Goal: Feedback & Contribution: Leave review/rating

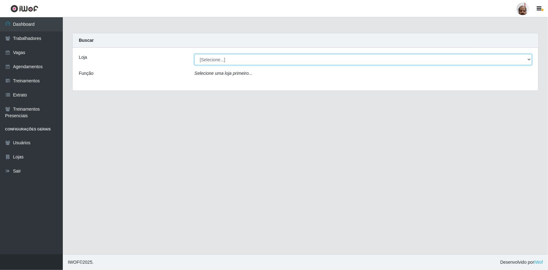
click at [525, 58] on select "[Selecione...] Mar Vermelho - Loja 05" at bounding box center [363, 59] width 338 height 11
select select "252"
click at [194, 54] on select "[Selecione...] Mar Vermelho - Loja 05" at bounding box center [363, 59] width 338 height 11
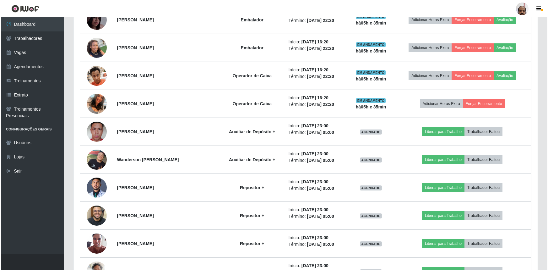
scroll to position [900, 0]
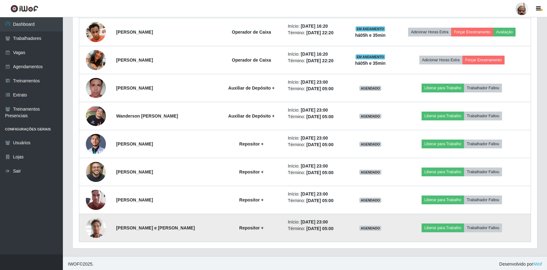
click at [97, 232] on img at bounding box center [96, 227] width 20 height 27
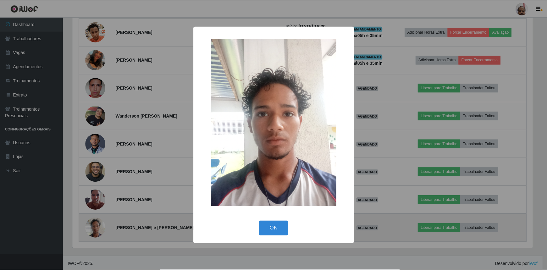
scroll to position [130, 461]
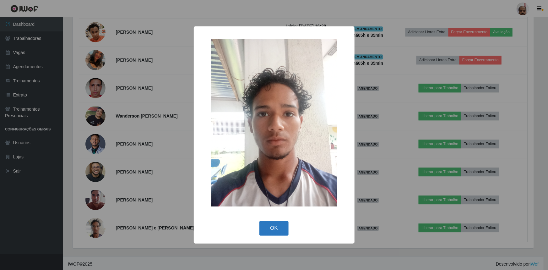
click at [282, 230] on button "OK" at bounding box center [273, 228] width 29 height 15
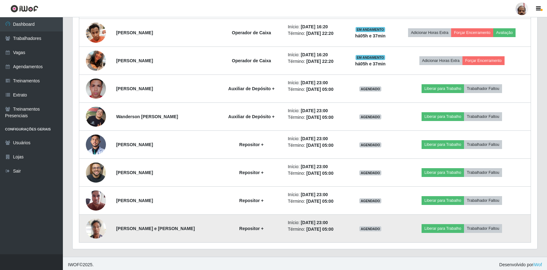
scroll to position [900, 0]
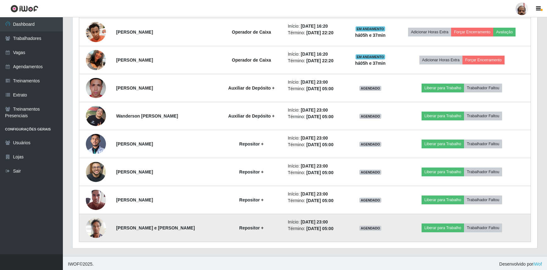
click at [88, 227] on img at bounding box center [96, 227] width 20 height 27
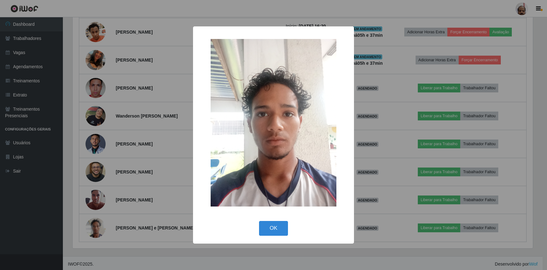
scroll to position [130, 461]
click at [288, 232] on button "OK" at bounding box center [273, 228] width 29 height 15
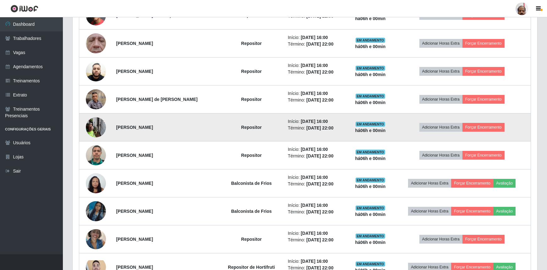
scroll to position [358, 0]
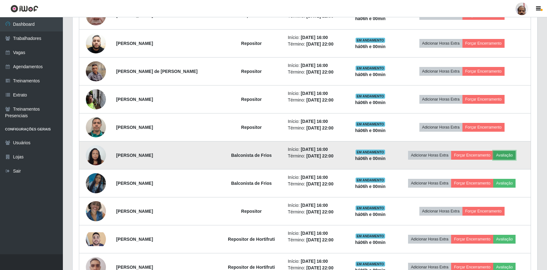
click at [510, 156] on button "Avaliação" at bounding box center [504, 155] width 22 height 9
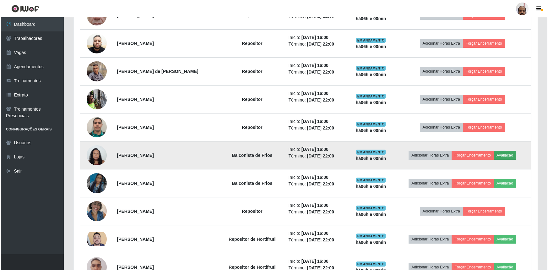
scroll to position [130, 461]
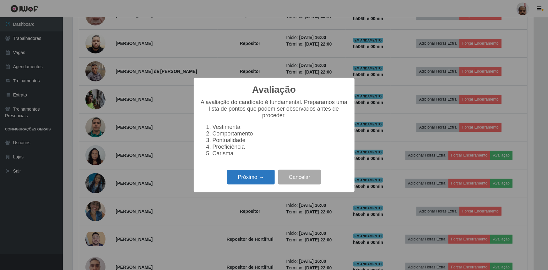
click at [260, 180] on button "Próximo →" at bounding box center [251, 177] width 48 height 15
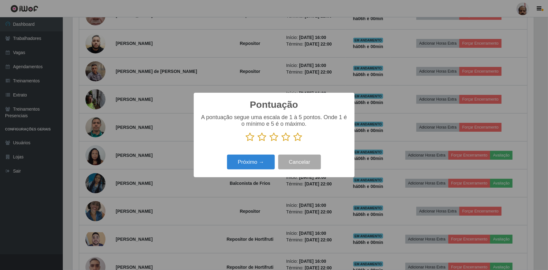
scroll to position [313963, 313631]
drag, startPoint x: 300, startPoint y: 136, endPoint x: 287, endPoint y: 144, distance: 15.7
click at [300, 135] on icon at bounding box center [298, 136] width 9 height 9
click at [294, 142] on input "radio" at bounding box center [294, 142] width 0 height 0
click at [264, 157] on button "Próximo →" at bounding box center [251, 162] width 48 height 15
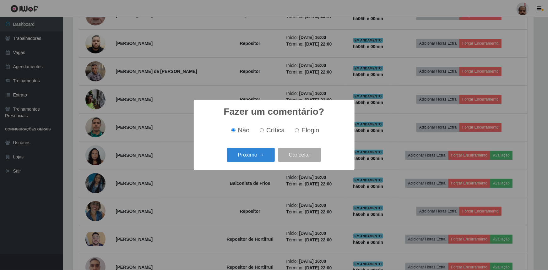
click at [306, 132] on span "Elogio" at bounding box center [311, 130] width 18 height 7
click at [299, 132] on input "Elogio" at bounding box center [297, 130] width 4 height 4
radio input "true"
click at [254, 161] on button "Próximo →" at bounding box center [251, 155] width 48 height 15
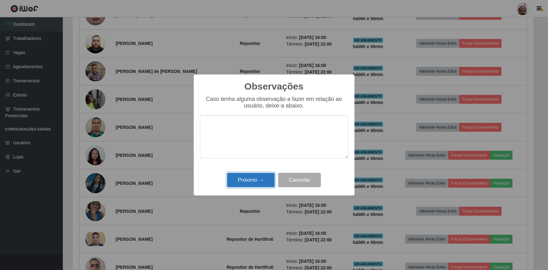
click at [251, 185] on button "Próximo →" at bounding box center [251, 180] width 48 height 15
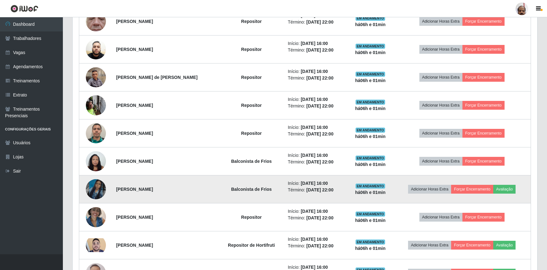
scroll to position [400, 0]
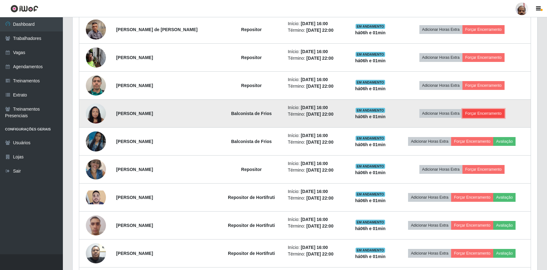
click at [479, 112] on button "Forçar Encerramento" at bounding box center [483, 113] width 42 height 9
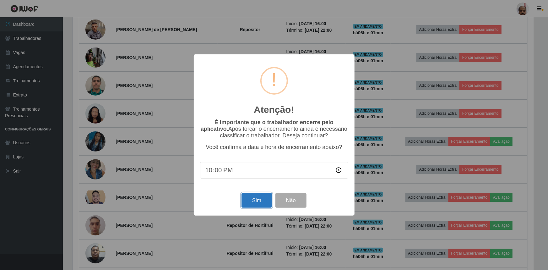
click at [250, 201] on button "Sim" at bounding box center [257, 200] width 30 height 15
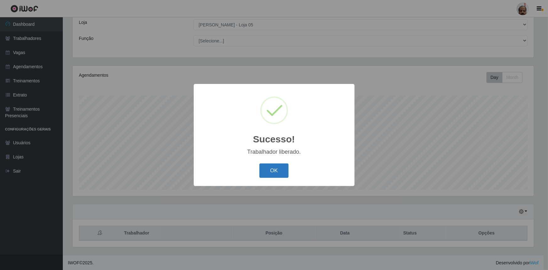
click at [285, 171] on button "OK" at bounding box center [273, 170] width 29 height 15
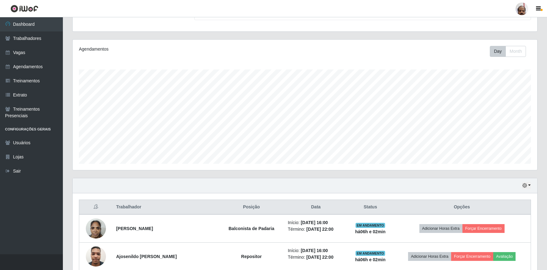
scroll to position [178, 0]
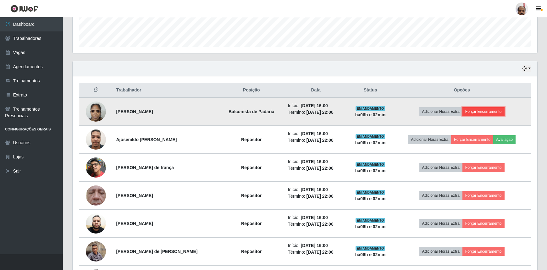
click at [474, 109] on button "Forçar Encerramento" at bounding box center [483, 111] width 42 height 9
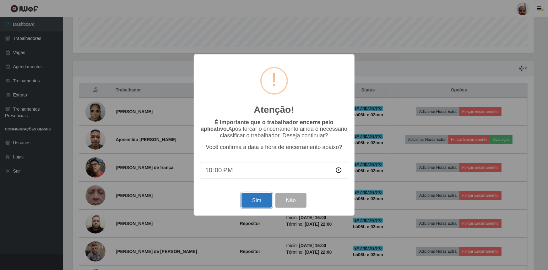
click at [251, 201] on button "Sim" at bounding box center [257, 200] width 30 height 15
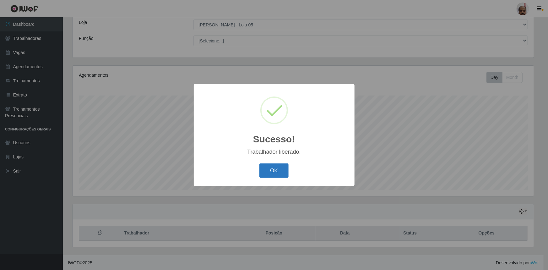
click at [271, 171] on button "OK" at bounding box center [273, 170] width 29 height 15
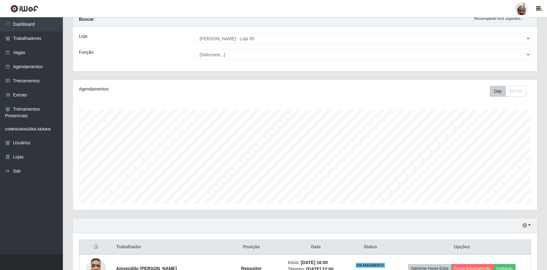
scroll to position [0, 0]
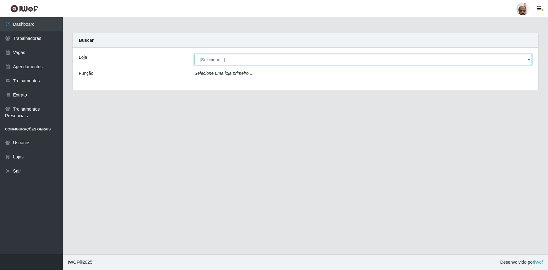
click at [222, 62] on select "[Selecione...] Mar Vermelho - Loja 05" at bounding box center [363, 59] width 338 height 11
select select "252"
click at [194, 54] on select "[Selecione...] Mar Vermelho - Loja 05" at bounding box center [363, 59] width 338 height 11
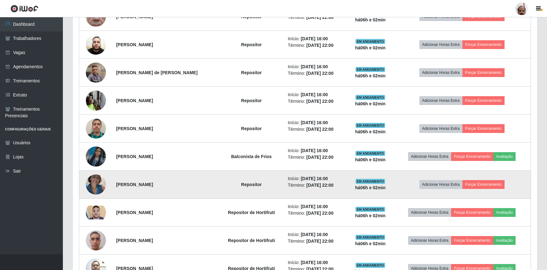
scroll to position [342, 0]
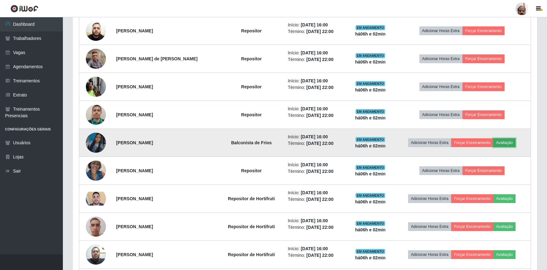
click at [503, 146] on button "Avaliação" at bounding box center [504, 142] width 22 height 9
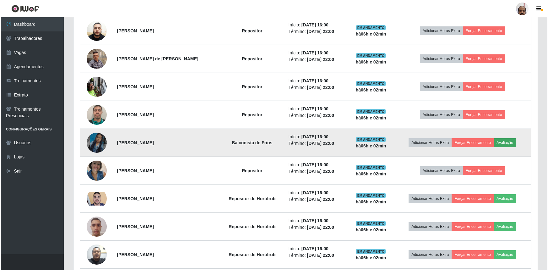
scroll to position [130, 461]
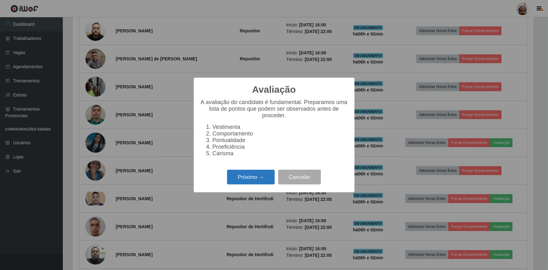
click at [248, 182] on button "Próximo →" at bounding box center [251, 177] width 48 height 15
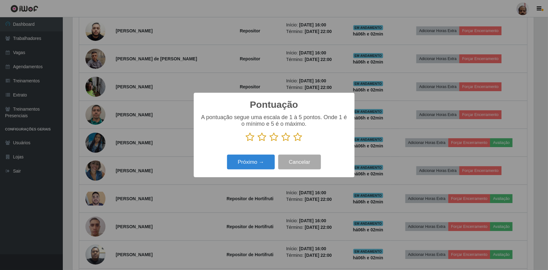
click at [298, 140] on icon at bounding box center [298, 136] width 9 height 9
click at [294, 142] on input "radio" at bounding box center [294, 142] width 0 height 0
click at [257, 164] on button "Próximo →" at bounding box center [251, 162] width 48 height 15
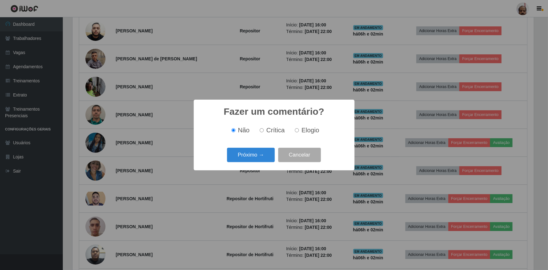
click at [298, 132] on input "Elogio" at bounding box center [297, 130] width 4 height 4
radio input "true"
click at [262, 160] on button "Próximo →" at bounding box center [251, 155] width 48 height 15
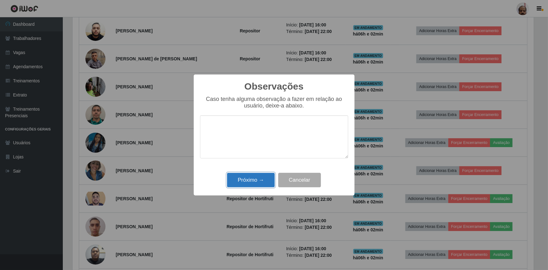
click at [252, 183] on button "Próximo →" at bounding box center [251, 180] width 48 height 15
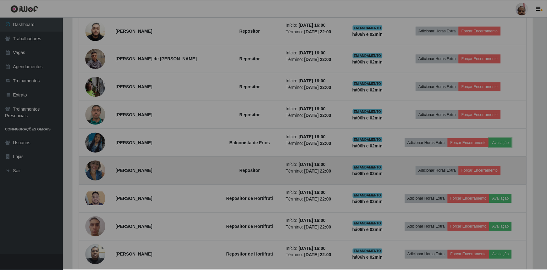
scroll to position [130, 464]
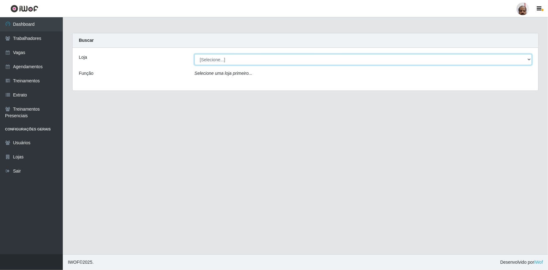
click at [239, 57] on select "[Selecione...] Mar Vermelho - Loja 05" at bounding box center [363, 59] width 338 height 11
select select "252"
click at [194, 54] on select "[Selecione...] Mar Vermelho - Loja 05" at bounding box center [363, 59] width 338 height 11
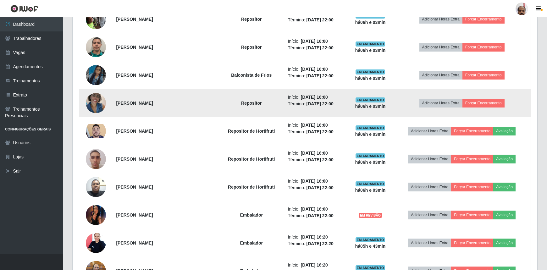
scroll to position [400, 0]
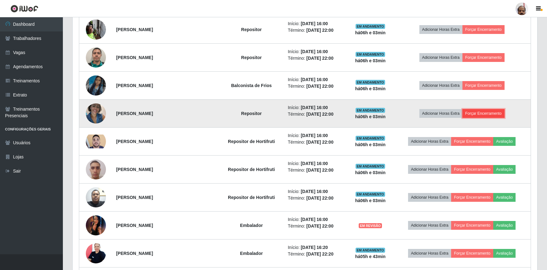
click at [478, 111] on button "Forçar Encerramento" at bounding box center [483, 113] width 42 height 9
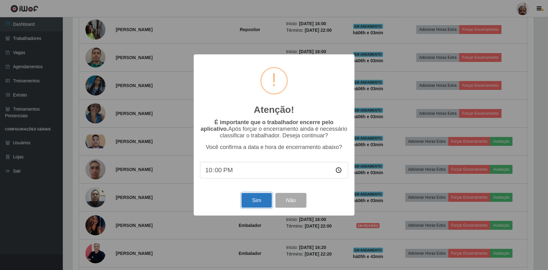
click at [255, 203] on button "Sim" at bounding box center [257, 200] width 30 height 15
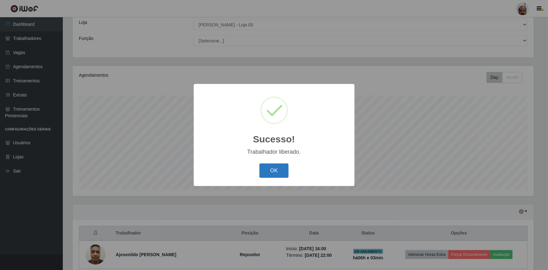
click at [273, 172] on button "OK" at bounding box center [273, 170] width 29 height 15
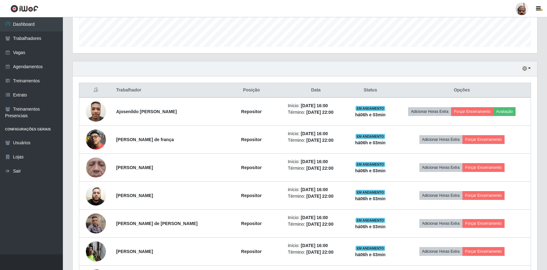
scroll to position [206, 0]
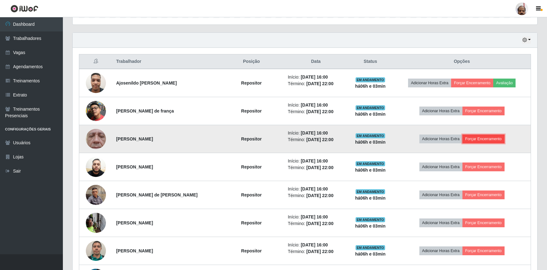
click at [487, 137] on button "Forçar Encerramento" at bounding box center [483, 138] width 42 height 9
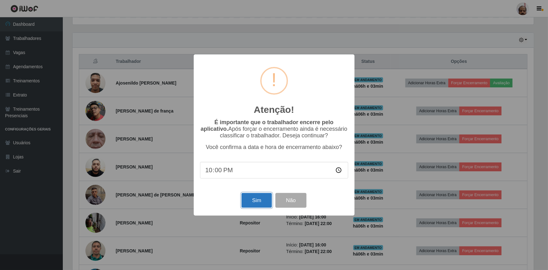
click at [249, 201] on button "Sim" at bounding box center [257, 200] width 30 height 15
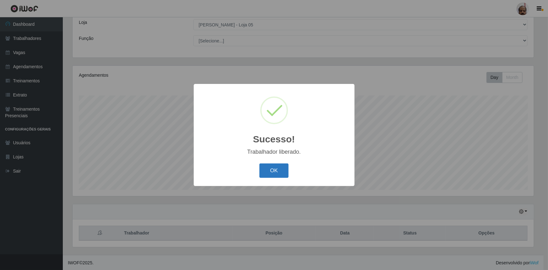
click at [270, 171] on button "OK" at bounding box center [273, 170] width 29 height 15
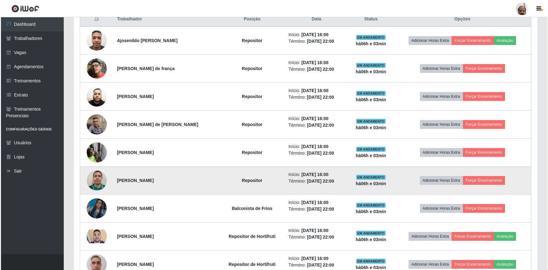
scroll to position [264, 0]
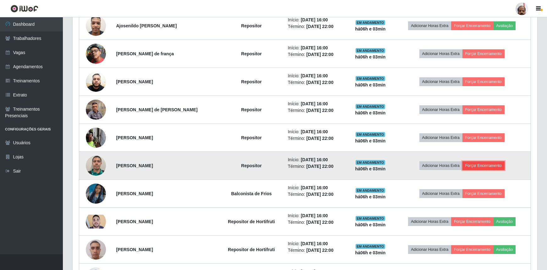
click at [479, 163] on button "Forçar Encerramento" at bounding box center [483, 165] width 42 height 9
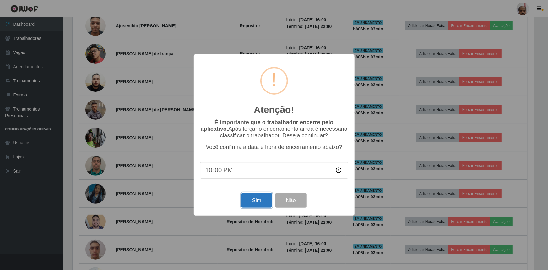
click at [254, 201] on button "Sim" at bounding box center [257, 200] width 30 height 15
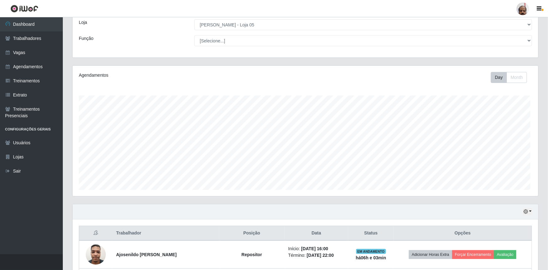
scroll to position [0, 0]
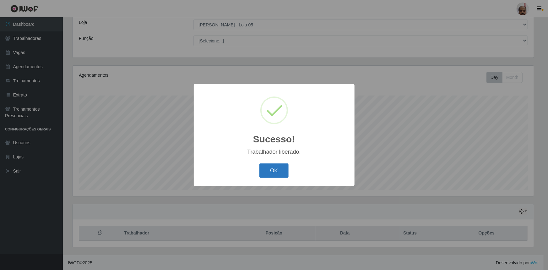
click at [274, 170] on button "OK" at bounding box center [273, 170] width 29 height 15
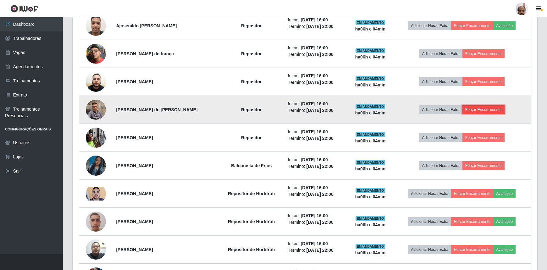
click at [479, 110] on button "Forçar Encerramento" at bounding box center [483, 109] width 42 height 9
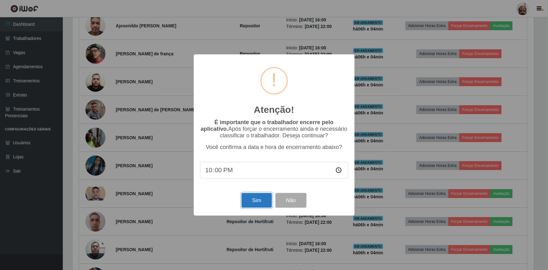
click at [250, 202] on button "Sim" at bounding box center [257, 200] width 30 height 15
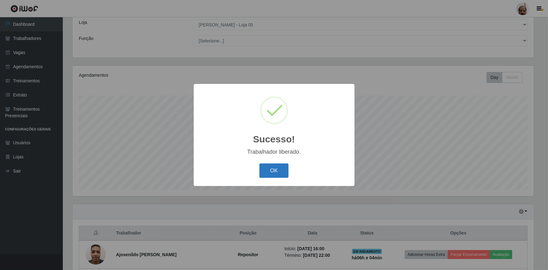
click at [273, 169] on button "OK" at bounding box center [273, 170] width 29 height 15
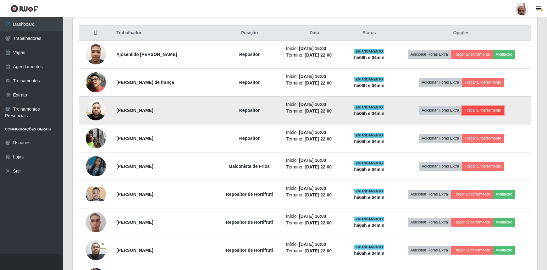
click at [487, 108] on button "Forçar Encerramento" at bounding box center [482, 110] width 42 height 9
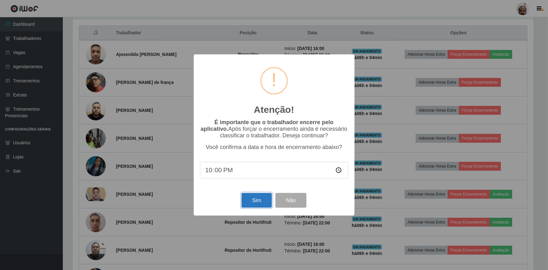
click at [252, 202] on button "Sim" at bounding box center [257, 200] width 30 height 15
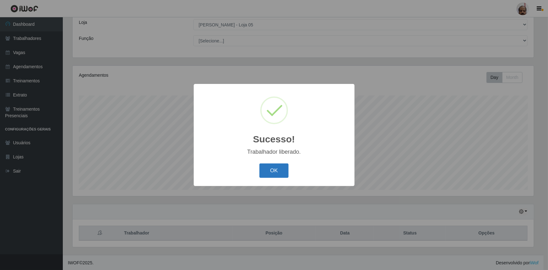
click at [270, 169] on button "OK" at bounding box center [273, 170] width 29 height 15
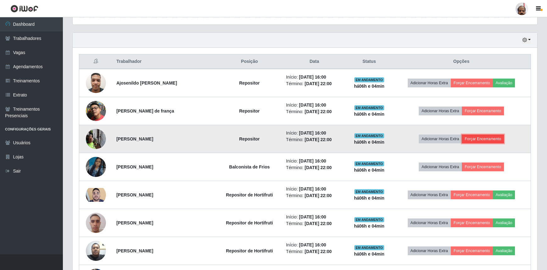
click at [479, 136] on button "Forçar Encerramento" at bounding box center [482, 138] width 42 height 9
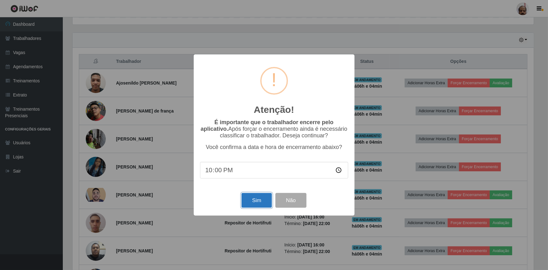
click at [250, 204] on button "Sim" at bounding box center [257, 200] width 30 height 15
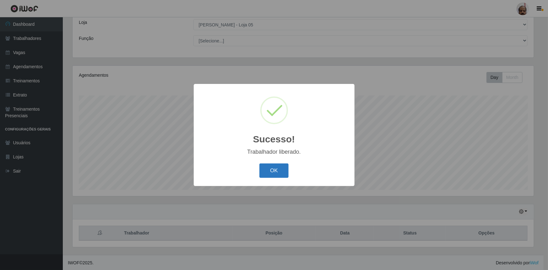
click at [273, 166] on button "OK" at bounding box center [273, 170] width 29 height 15
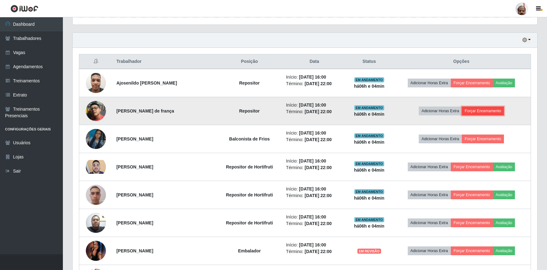
click at [479, 110] on button "Forçar Encerramento" at bounding box center [482, 110] width 42 height 9
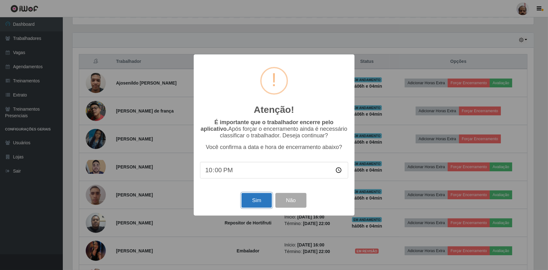
click at [254, 200] on button "Sim" at bounding box center [257, 200] width 30 height 15
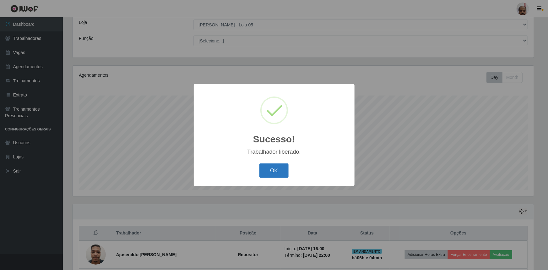
click at [274, 168] on button "OK" at bounding box center [273, 170] width 29 height 15
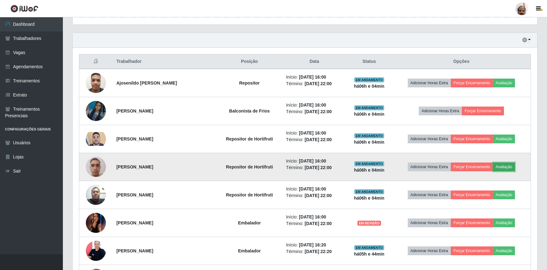
click at [503, 165] on button "Avaliação" at bounding box center [503, 166] width 22 height 9
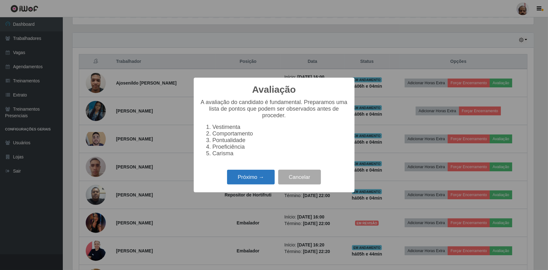
click at [242, 175] on button "Próximo →" at bounding box center [251, 177] width 48 height 15
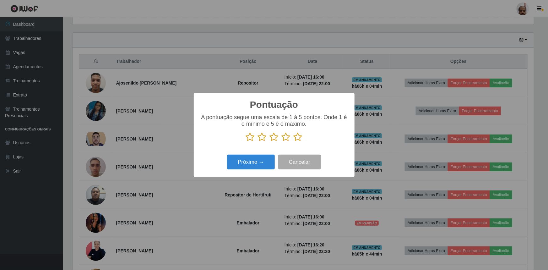
click at [297, 139] on icon at bounding box center [298, 136] width 9 height 9
click at [294, 142] on input "radio" at bounding box center [294, 142] width 0 height 0
click at [259, 164] on button "Próximo →" at bounding box center [251, 162] width 48 height 15
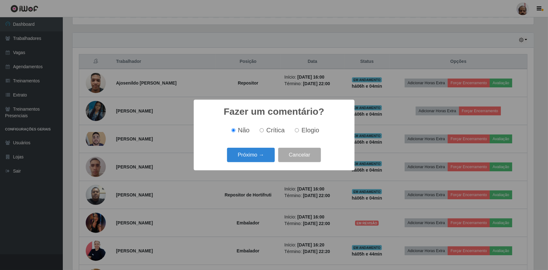
click at [295, 130] on input "Elogio" at bounding box center [297, 130] width 4 height 4
radio input "true"
click at [265, 154] on button "Próximo →" at bounding box center [251, 155] width 48 height 15
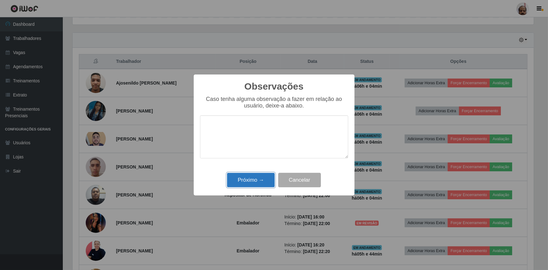
click at [257, 180] on button "Próximo →" at bounding box center [251, 180] width 48 height 15
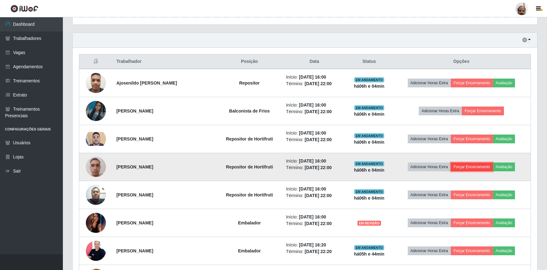
click at [473, 167] on button "Forçar Encerramento" at bounding box center [471, 166] width 42 height 9
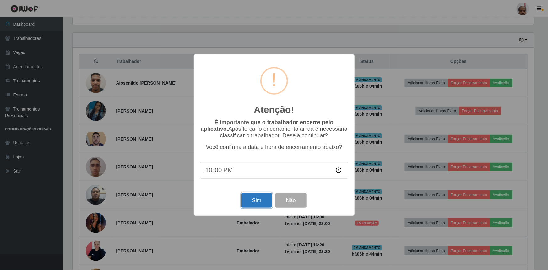
click at [254, 200] on button "Sim" at bounding box center [257, 200] width 30 height 15
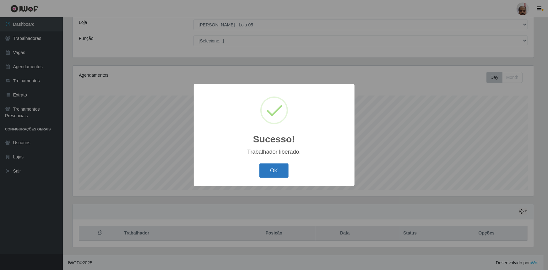
click at [278, 171] on button "OK" at bounding box center [273, 170] width 29 height 15
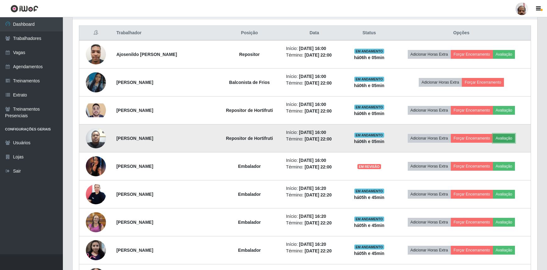
click at [509, 138] on button "Avaliação" at bounding box center [503, 138] width 22 height 9
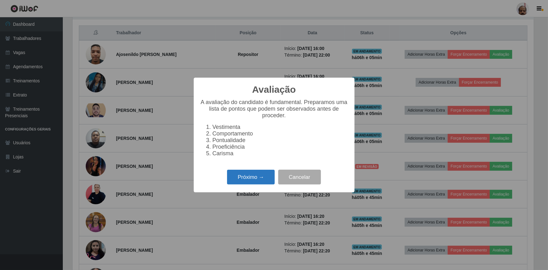
click at [258, 180] on button "Próximo →" at bounding box center [251, 177] width 48 height 15
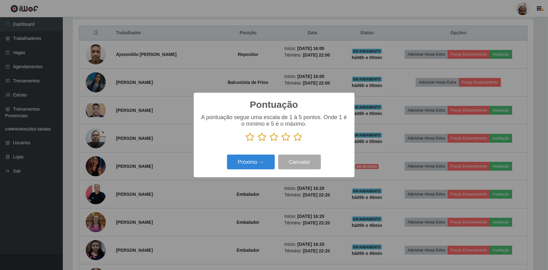
click at [298, 136] on icon at bounding box center [298, 136] width 9 height 9
click at [294, 142] on input "radio" at bounding box center [294, 142] width 0 height 0
click at [272, 160] on button "Próximo →" at bounding box center [251, 162] width 48 height 15
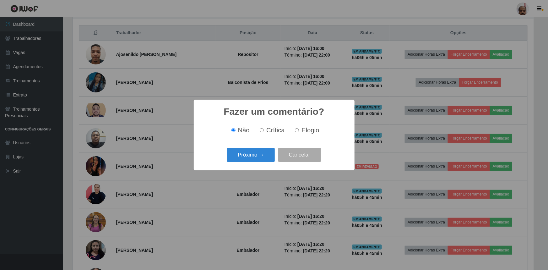
drag, startPoint x: 299, startPoint y: 129, endPoint x: 294, endPoint y: 133, distance: 5.8
click at [299, 129] on label "Elogio" at bounding box center [305, 130] width 27 height 7
click at [299, 129] on input "Elogio" at bounding box center [297, 130] width 4 height 4
radio input "true"
click at [258, 158] on button "Próximo →" at bounding box center [251, 155] width 48 height 15
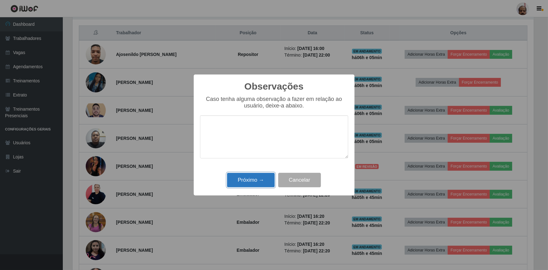
drag, startPoint x: 252, startPoint y: 184, endPoint x: 261, endPoint y: 167, distance: 19.3
click at [253, 184] on button "Próximo →" at bounding box center [251, 180] width 48 height 15
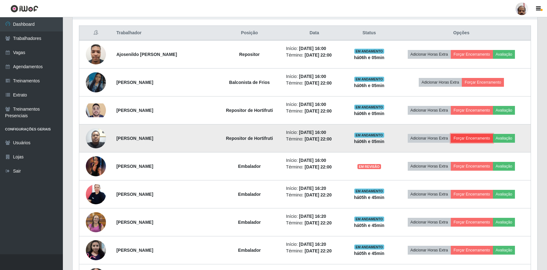
click at [483, 135] on button "Forçar Encerramento" at bounding box center [471, 138] width 42 height 9
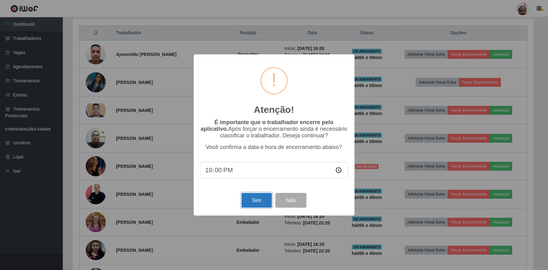
click at [254, 201] on button "Sim" at bounding box center [257, 200] width 30 height 15
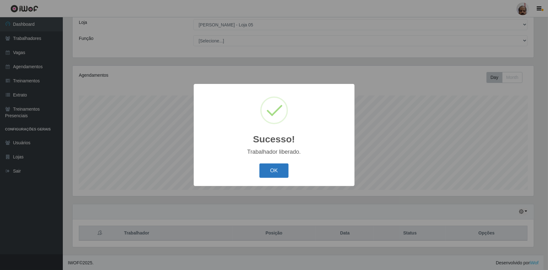
click at [273, 175] on button "OK" at bounding box center [273, 170] width 29 height 15
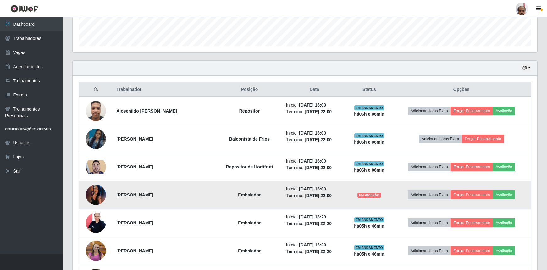
scroll to position [178, 0]
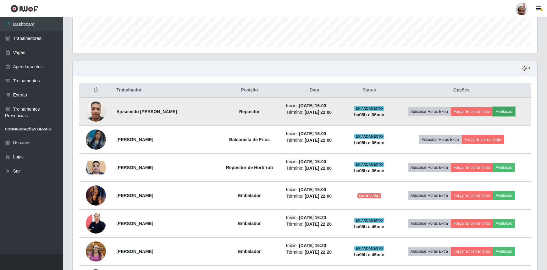
click at [510, 110] on button "Avaliação" at bounding box center [503, 111] width 22 height 9
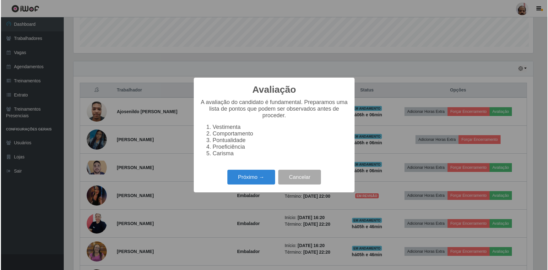
scroll to position [130, 461]
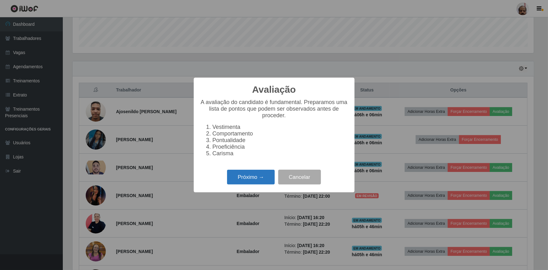
click at [245, 179] on button "Próximo →" at bounding box center [251, 177] width 48 height 15
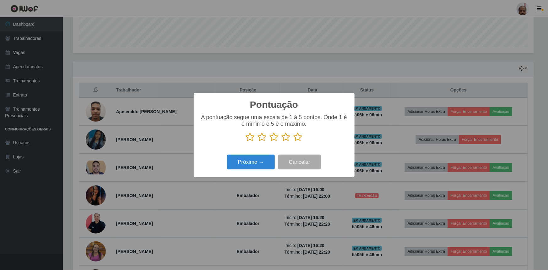
drag, startPoint x: 249, startPoint y: 137, endPoint x: 248, endPoint y: 141, distance: 3.8
click at [249, 137] on icon at bounding box center [250, 136] width 9 height 9
click at [246, 142] on input "radio" at bounding box center [246, 142] width 0 height 0
click at [249, 163] on button "Próximo →" at bounding box center [251, 162] width 48 height 15
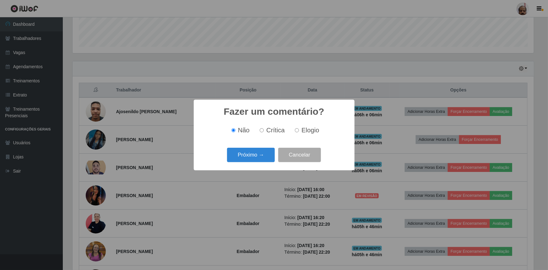
click at [263, 130] on input "Crítica" at bounding box center [262, 130] width 4 height 4
radio input "true"
click at [255, 155] on button "Próximo →" at bounding box center [251, 155] width 48 height 15
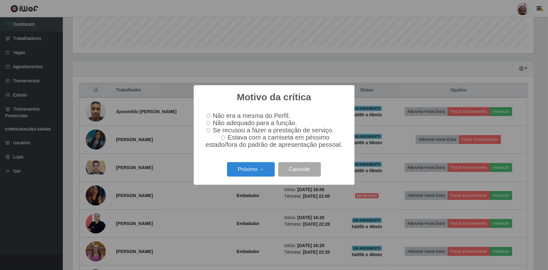
click at [209, 122] on input "Não adequado para a função." at bounding box center [208, 123] width 4 height 4
radio input "true"
click at [250, 174] on button "Próximo →" at bounding box center [251, 169] width 48 height 15
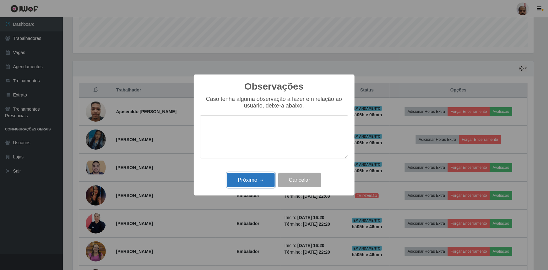
click at [251, 177] on button "Próximo →" at bounding box center [251, 180] width 48 height 15
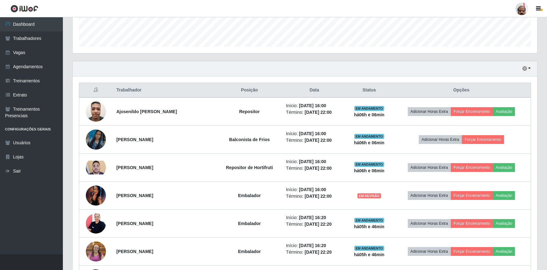
scroll to position [130, 464]
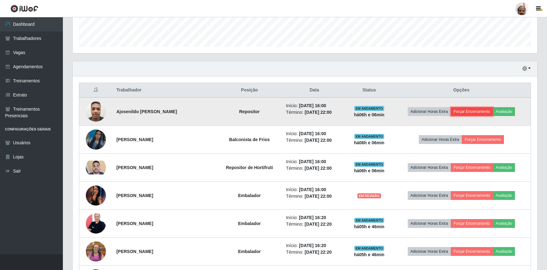
click at [470, 111] on button "Forçar Encerramento" at bounding box center [471, 111] width 42 height 9
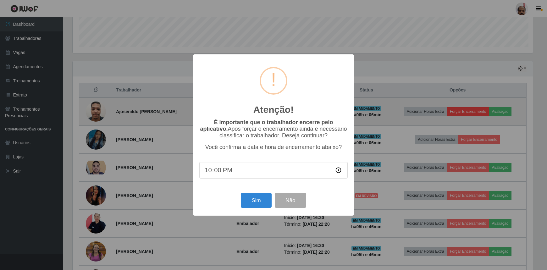
scroll to position [130, 461]
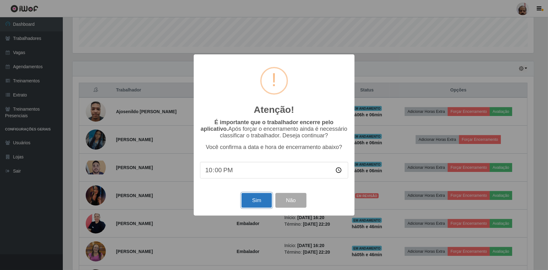
click at [260, 202] on button "Sim" at bounding box center [257, 200] width 30 height 15
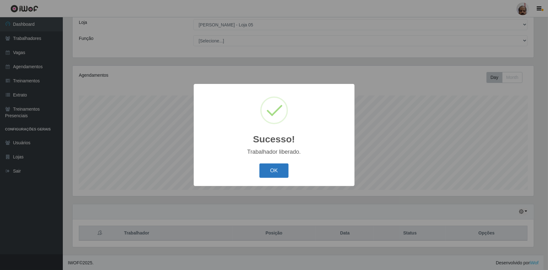
click at [273, 167] on button "OK" at bounding box center [273, 170] width 29 height 15
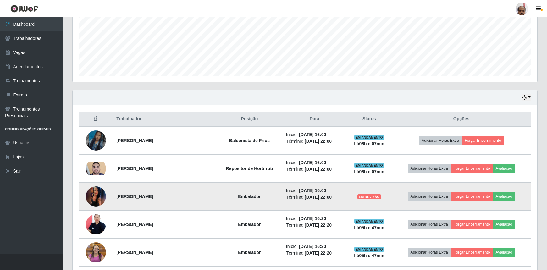
scroll to position [149, 0]
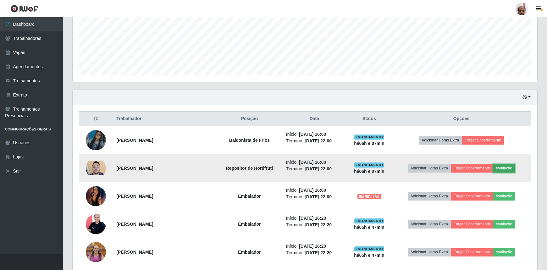
click at [505, 165] on button "Avaliação" at bounding box center [503, 168] width 22 height 9
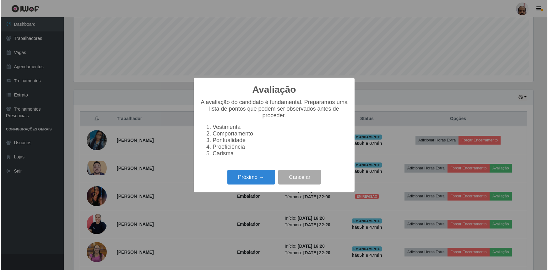
scroll to position [130, 461]
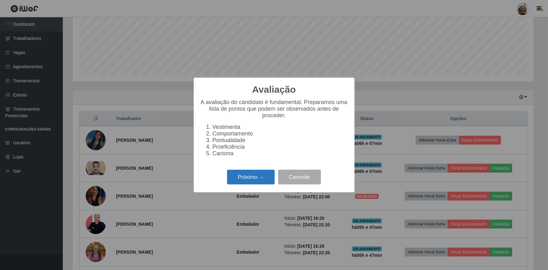
click at [261, 180] on button "Próximo →" at bounding box center [251, 177] width 48 height 15
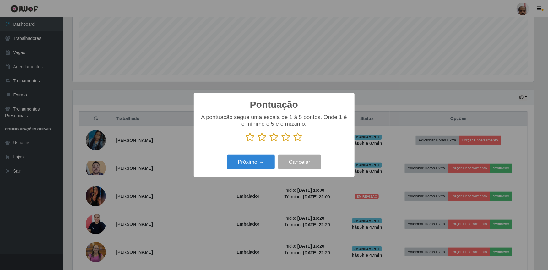
scroll to position [313963, 313631]
click at [296, 133] on icon at bounding box center [298, 136] width 9 height 9
click at [294, 142] on input "radio" at bounding box center [294, 142] width 0 height 0
click at [251, 160] on button "Próximo →" at bounding box center [251, 162] width 48 height 15
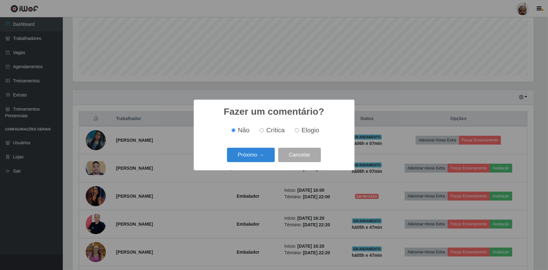
click at [296, 128] on label "Elogio" at bounding box center [305, 130] width 27 height 7
click at [296, 128] on input "Elogio" at bounding box center [297, 130] width 4 height 4
radio input "true"
click at [260, 157] on button "Próximo →" at bounding box center [251, 155] width 48 height 15
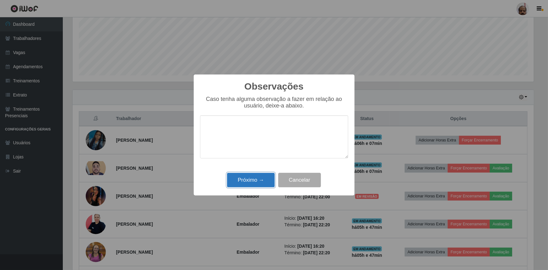
click at [261, 182] on button "Próximo →" at bounding box center [251, 180] width 48 height 15
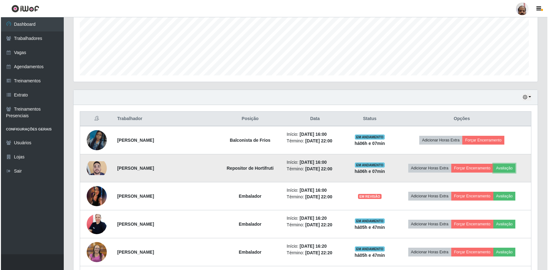
scroll to position [130, 464]
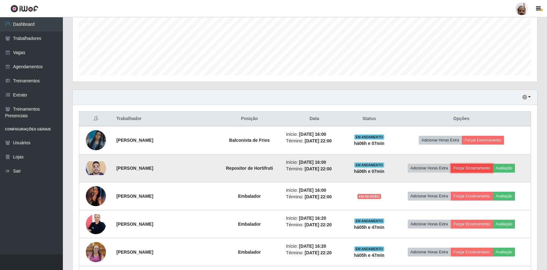
click at [484, 166] on button "Forçar Encerramento" at bounding box center [471, 168] width 42 height 9
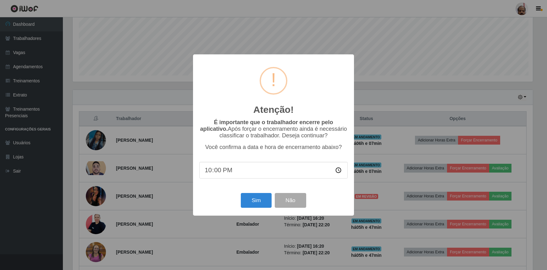
scroll to position [130, 461]
click at [257, 199] on button "Sim" at bounding box center [257, 200] width 30 height 15
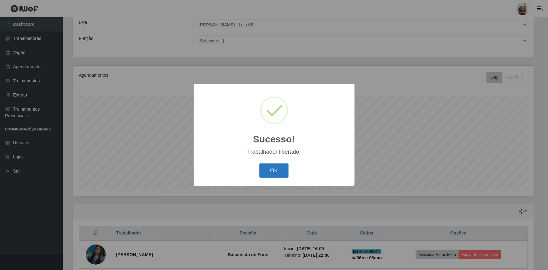
click at [269, 165] on button "OK" at bounding box center [273, 170] width 29 height 15
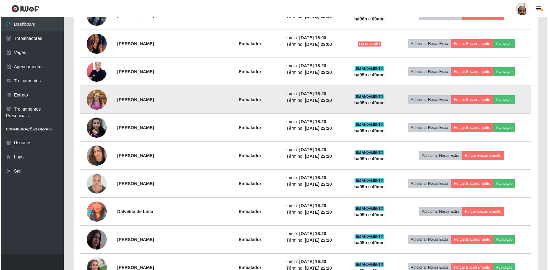
scroll to position [264, 0]
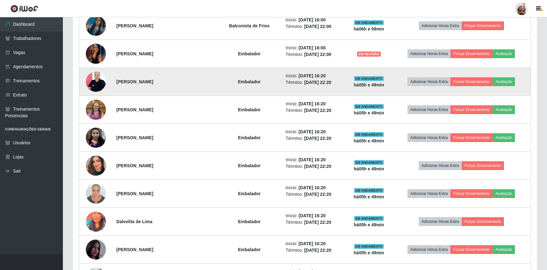
click at [98, 81] on img at bounding box center [96, 81] width 20 height 27
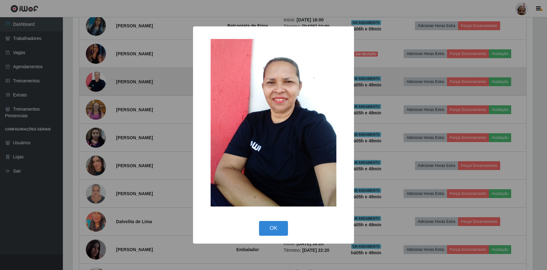
scroll to position [130, 461]
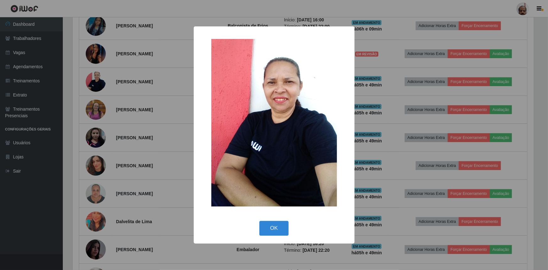
drag, startPoint x: 278, startPoint y: 231, endPoint x: 271, endPoint y: 226, distance: 8.6
click at [278, 231] on button "OK" at bounding box center [273, 228] width 29 height 15
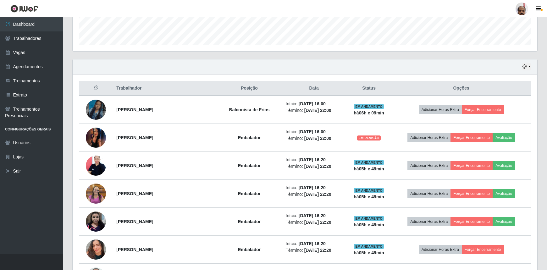
scroll to position [178, 0]
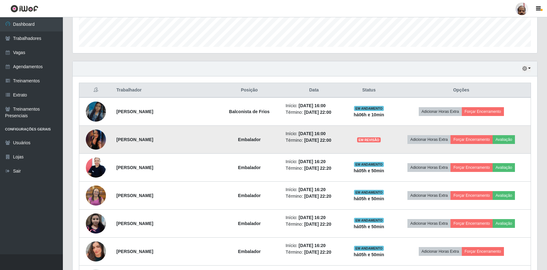
click at [93, 141] on img at bounding box center [96, 139] width 20 height 45
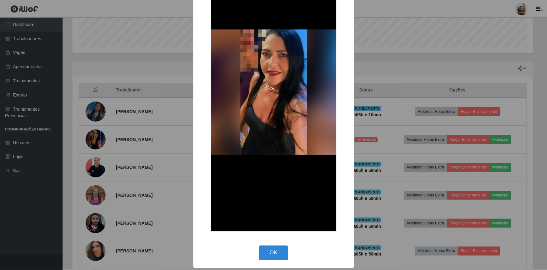
scroll to position [64, 0]
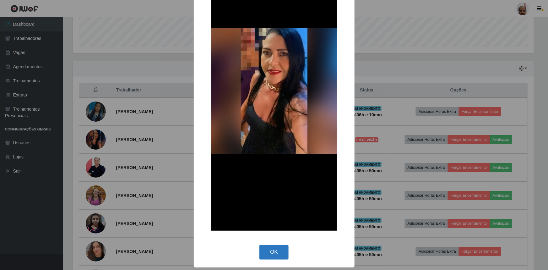
click at [274, 250] on button "OK" at bounding box center [273, 252] width 29 height 15
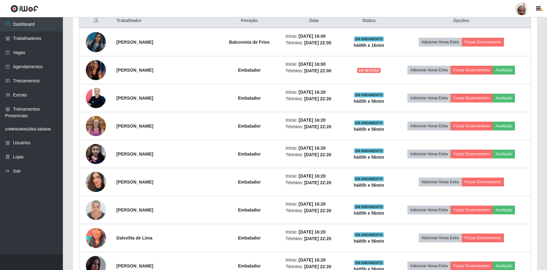
scroll to position [195, 0]
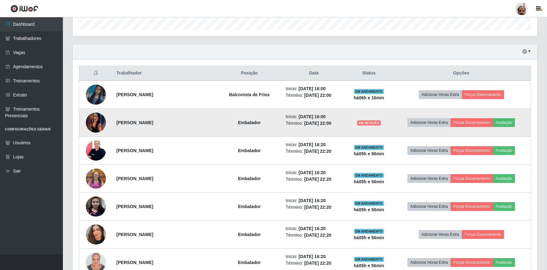
click at [93, 122] on img at bounding box center [96, 122] width 20 height 45
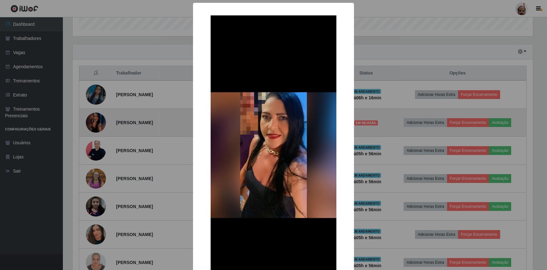
scroll to position [130, 461]
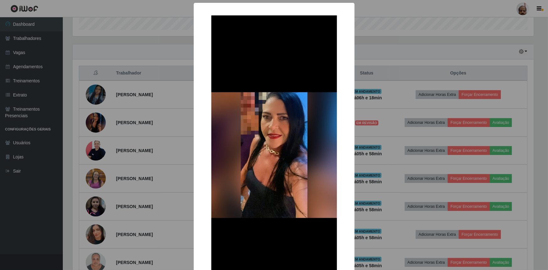
click at [388, 12] on div "× OK Cancel" at bounding box center [274, 135] width 548 height 270
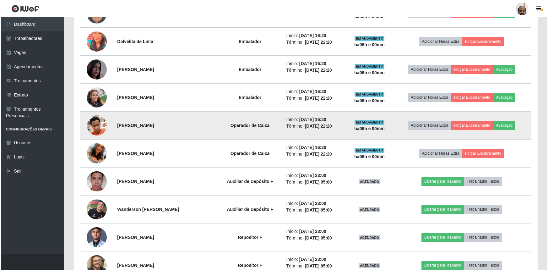
scroll to position [452, 0]
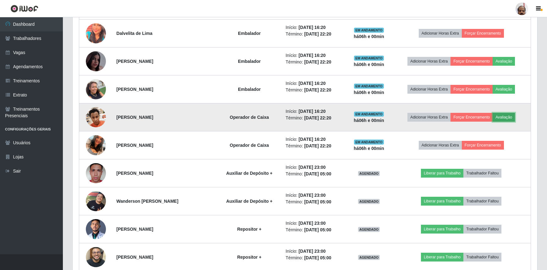
click at [509, 113] on button "Avaliação" at bounding box center [503, 117] width 22 height 9
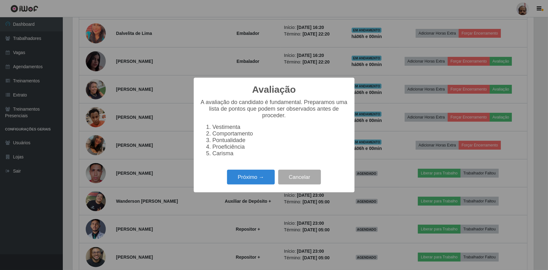
scroll to position [130, 461]
click at [253, 179] on button "Próximo →" at bounding box center [251, 177] width 48 height 15
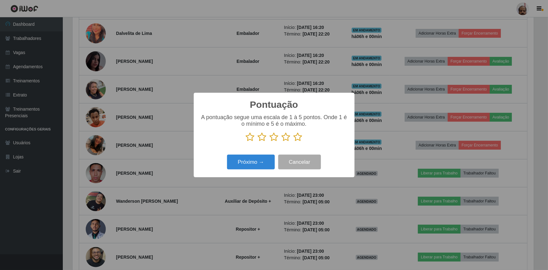
click at [298, 137] on icon at bounding box center [298, 136] width 9 height 9
click at [294, 142] on input "radio" at bounding box center [294, 142] width 0 height 0
click at [256, 165] on button "Próximo →" at bounding box center [251, 162] width 48 height 15
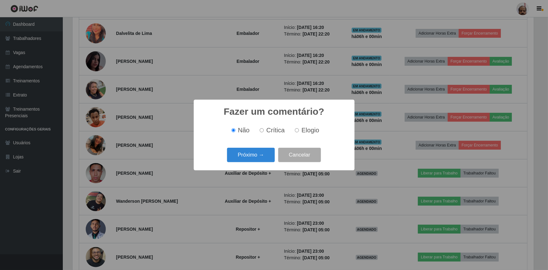
click at [298, 128] on label "Elogio" at bounding box center [305, 130] width 27 height 7
click at [298, 128] on input "Elogio" at bounding box center [297, 130] width 4 height 4
radio input "true"
click at [258, 153] on button "Próximo →" at bounding box center [251, 155] width 48 height 15
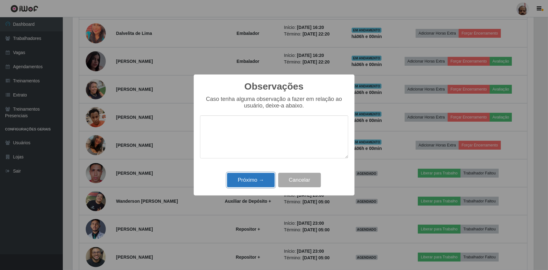
click at [257, 181] on button "Próximo →" at bounding box center [251, 180] width 48 height 15
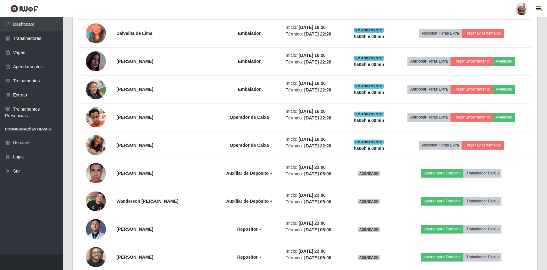
scroll to position [130, 464]
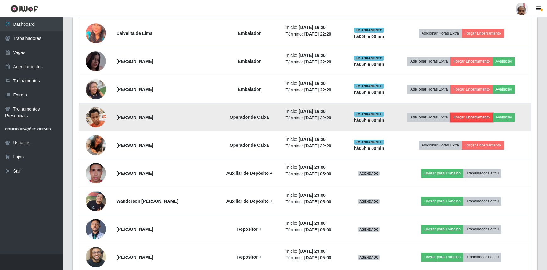
click at [478, 114] on button "Forçar Encerramento" at bounding box center [471, 117] width 42 height 9
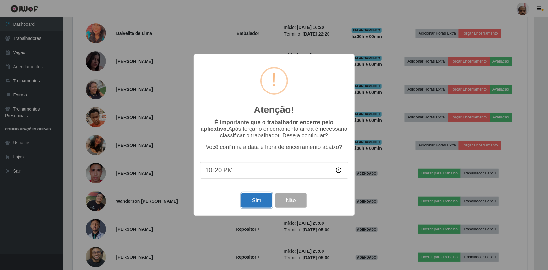
click at [255, 202] on button "Sim" at bounding box center [257, 200] width 30 height 15
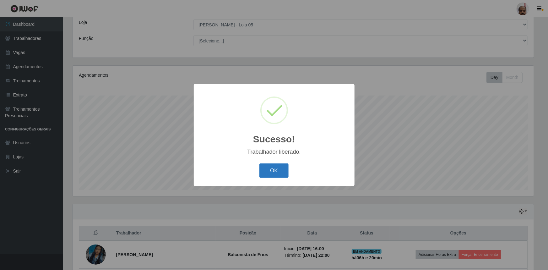
click at [270, 173] on button "OK" at bounding box center [273, 170] width 29 height 15
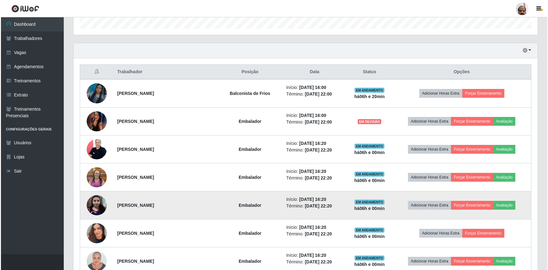
scroll to position [206, 0]
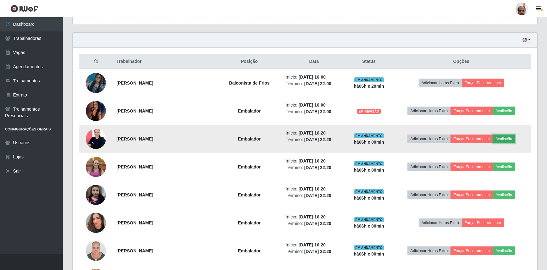
click at [506, 137] on button "Avaliação" at bounding box center [503, 138] width 22 height 9
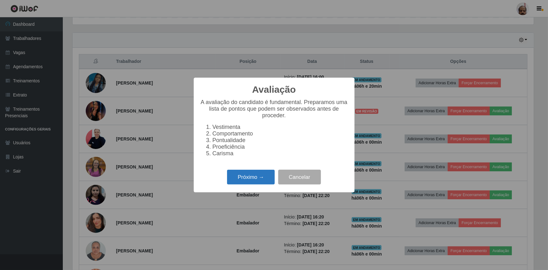
click at [241, 182] on button "Próximo →" at bounding box center [251, 177] width 48 height 15
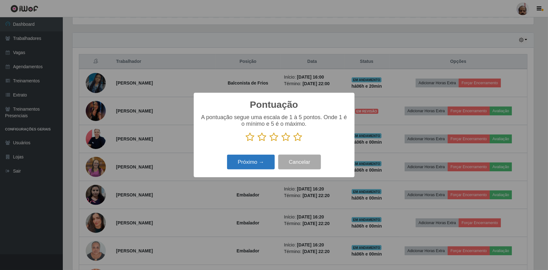
scroll to position [313963, 313631]
drag, startPoint x: 298, startPoint y: 139, endPoint x: 284, endPoint y: 148, distance: 16.8
click at [298, 138] on icon at bounding box center [298, 136] width 9 height 9
click at [294, 142] on input "radio" at bounding box center [294, 142] width 0 height 0
click at [258, 161] on button "Próximo →" at bounding box center [251, 162] width 48 height 15
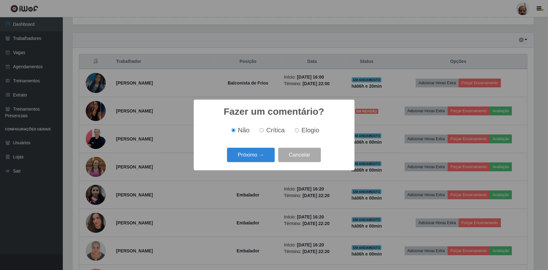
click at [297, 132] on input "Elogio" at bounding box center [297, 130] width 4 height 4
radio input "true"
click at [258, 154] on button "Próximo →" at bounding box center [251, 155] width 48 height 15
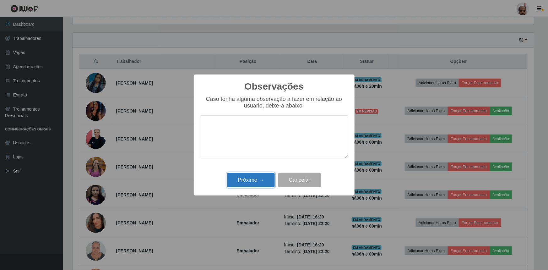
click at [249, 181] on button "Próximo →" at bounding box center [251, 180] width 48 height 15
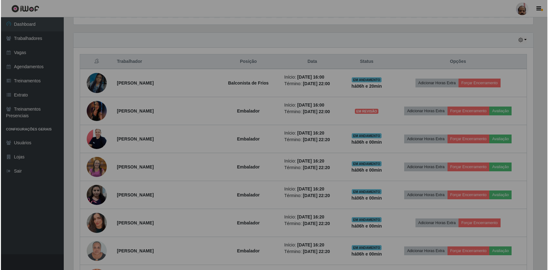
scroll to position [130, 464]
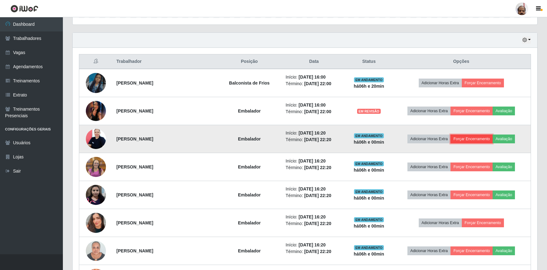
click at [480, 138] on button "Forçar Encerramento" at bounding box center [471, 138] width 42 height 9
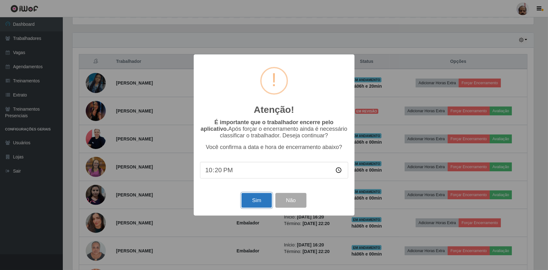
click at [257, 201] on button "Sim" at bounding box center [257, 200] width 30 height 15
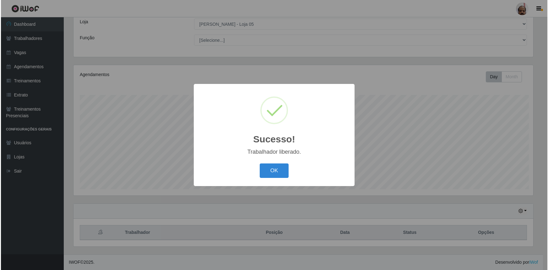
scroll to position [35, 0]
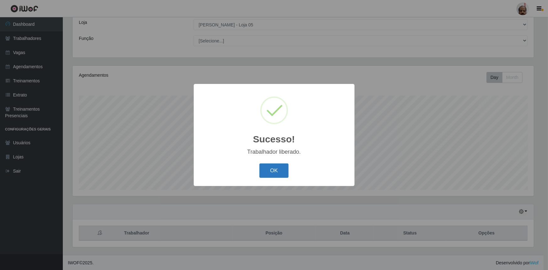
click at [279, 171] on button "OK" at bounding box center [273, 170] width 29 height 15
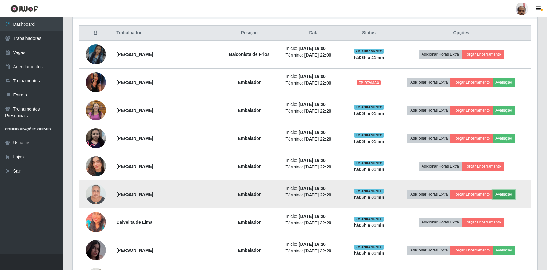
click at [507, 192] on button "Avaliação" at bounding box center [503, 194] width 22 height 9
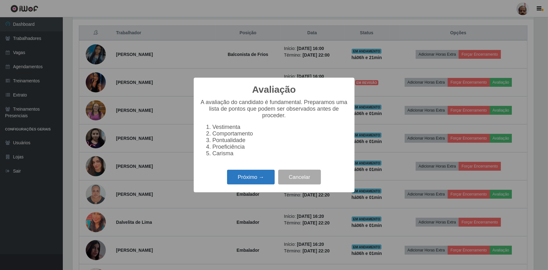
click at [256, 180] on button "Próximo →" at bounding box center [251, 177] width 48 height 15
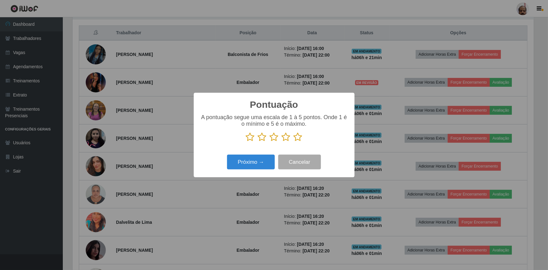
click at [298, 136] on icon at bounding box center [298, 136] width 9 height 9
click at [294, 142] on input "radio" at bounding box center [294, 142] width 0 height 0
click at [254, 161] on button "Próximo →" at bounding box center [251, 162] width 48 height 15
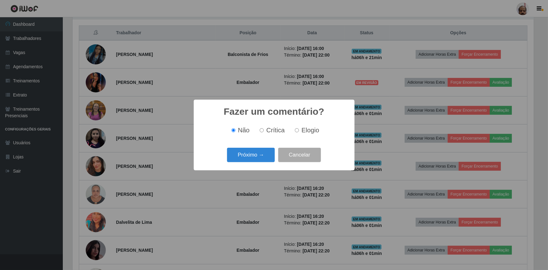
drag, startPoint x: 296, startPoint y: 130, endPoint x: 275, endPoint y: 141, distance: 24.3
click at [296, 129] on input "Elogio" at bounding box center [297, 130] width 4 height 4
radio input "true"
click at [258, 157] on button "Próximo →" at bounding box center [251, 155] width 48 height 15
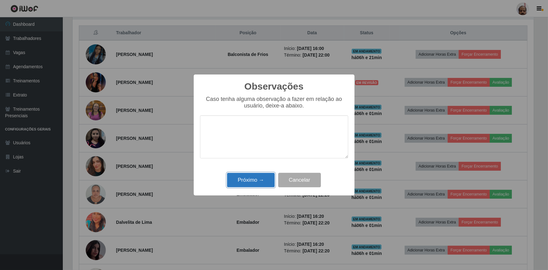
click at [254, 183] on button "Próximo →" at bounding box center [251, 180] width 48 height 15
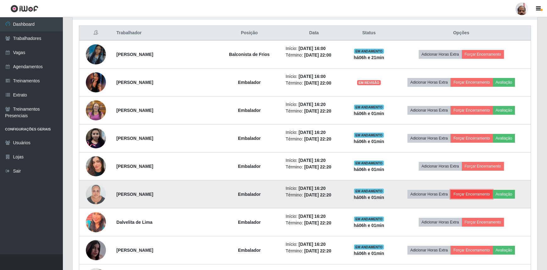
click at [476, 192] on button "Forçar Encerramento" at bounding box center [471, 194] width 42 height 9
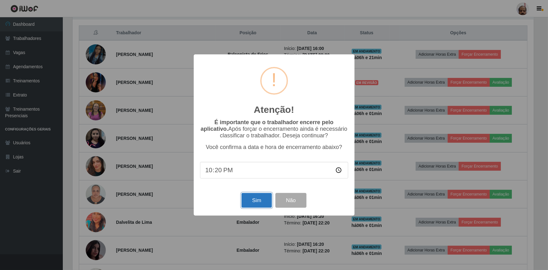
click at [250, 204] on button "Sim" at bounding box center [257, 200] width 30 height 15
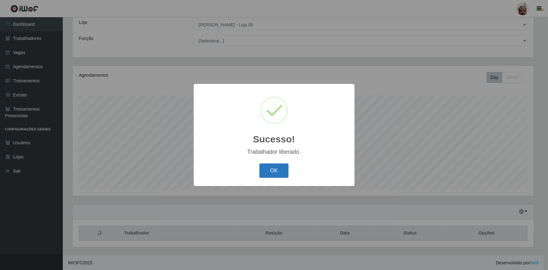
click at [274, 171] on button "OK" at bounding box center [273, 170] width 29 height 15
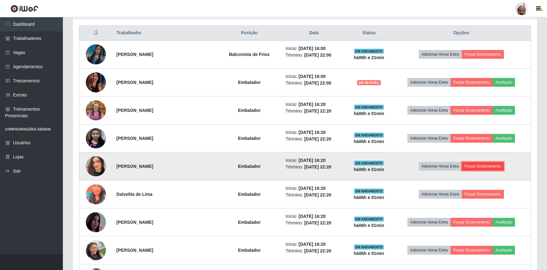
click at [483, 165] on button "Forçar Encerramento" at bounding box center [482, 166] width 42 height 9
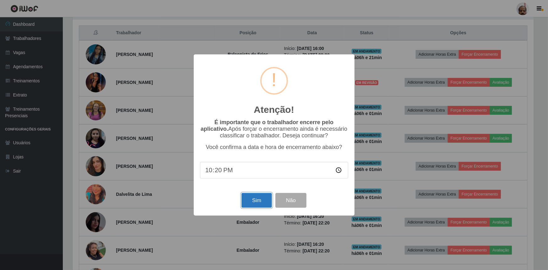
click at [258, 201] on button "Sim" at bounding box center [257, 200] width 30 height 15
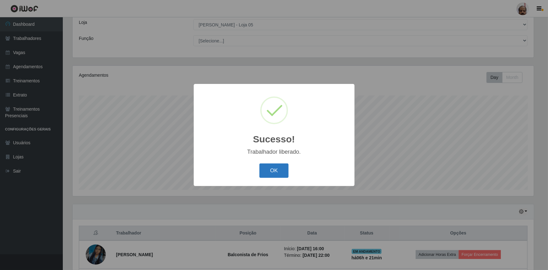
click at [273, 166] on button "OK" at bounding box center [273, 170] width 29 height 15
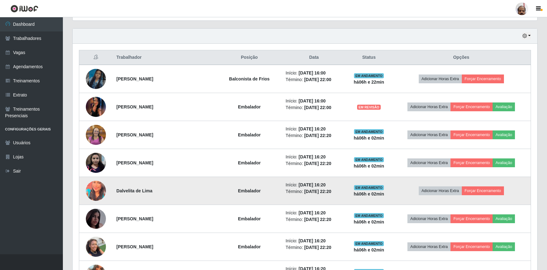
scroll to position [226, 0]
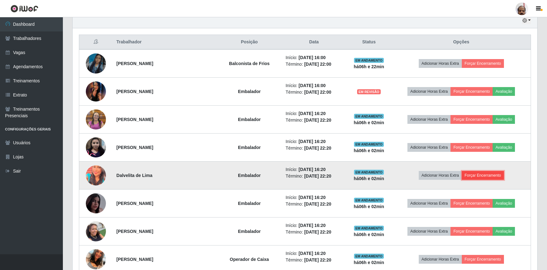
click at [482, 176] on button "Forçar Encerramento" at bounding box center [482, 175] width 42 height 9
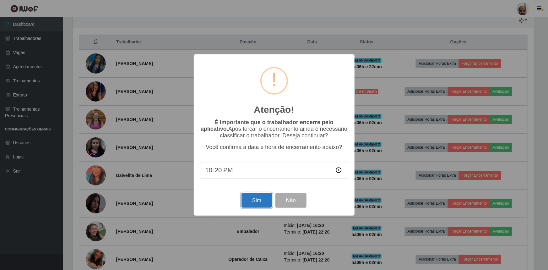
click at [250, 201] on button "Sim" at bounding box center [257, 200] width 30 height 15
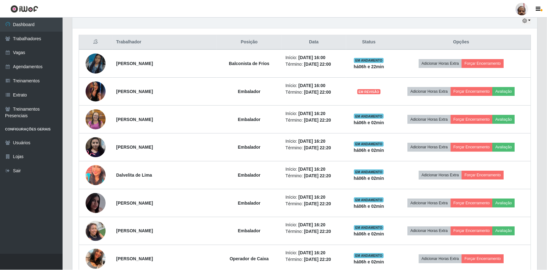
scroll to position [313963, 313629]
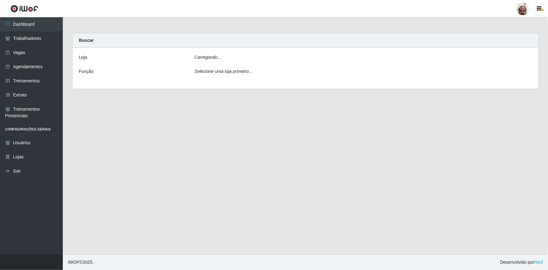
click at [219, 57] on icon "Carregando..." at bounding box center [207, 57] width 27 height 5
click at [301, 162] on main "Carregando... Buscar Loja Carregando... Função Selecione uma loja primeiro..." at bounding box center [305, 135] width 485 height 237
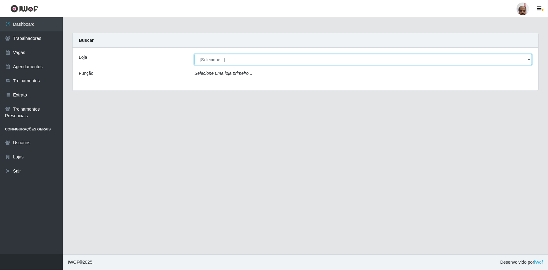
click at [226, 63] on select "[Selecione...] Mar Vermelho - Loja 05" at bounding box center [363, 59] width 338 height 11
select select "252"
click at [194, 54] on select "[Selecione...] Mar Vermelho - Loja 05" at bounding box center [363, 59] width 338 height 11
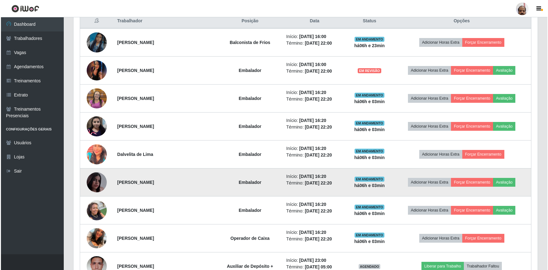
scroll to position [257, 0]
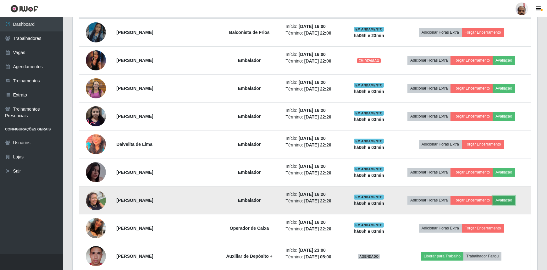
click at [503, 196] on button "Avaliação" at bounding box center [503, 200] width 22 height 9
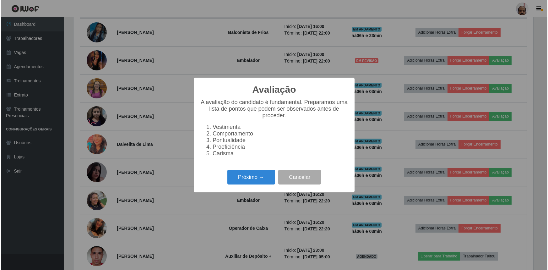
scroll to position [130, 461]
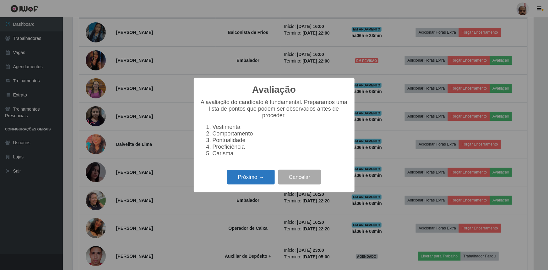
click at [257, 179] on button "Próximo →" at bounding box center [251, 177] width 48 height 15
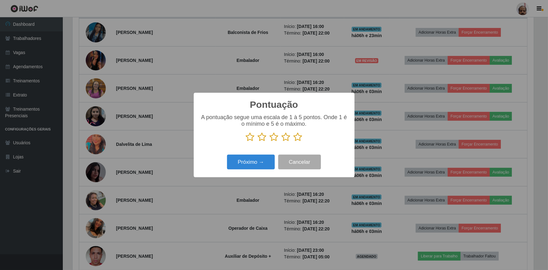
scroll to position [313963, 313631]
click at [295, 136] on icon at bounding box center [298, 136] width 9 height 9
click at [294, 142] on input "radio" at bounding box center [294, 142] width 0 height 0
click at [254, 162] on button "Próximo →" at bounding box center [251, 162] width 48 height 15
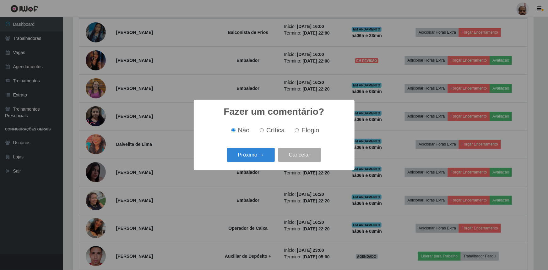
drag, startPoint x: 295, startPoint y: 130, endPoint x: 291, endPoint y: 138, distance: 9.0
click at [295, 129] on input "Elogio" at bounding box center [297, 130] width 4 height 4
radio input "true"
click at [262, 155] on button "Próximo →" at bounding box center [251, 155] width 48 height 15
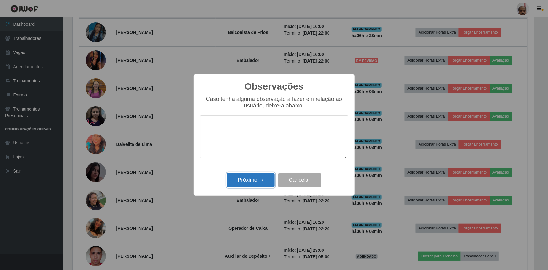
click at [256, 179] on button "Próximo →" at bounding box center [251, 180] width 48 height 15
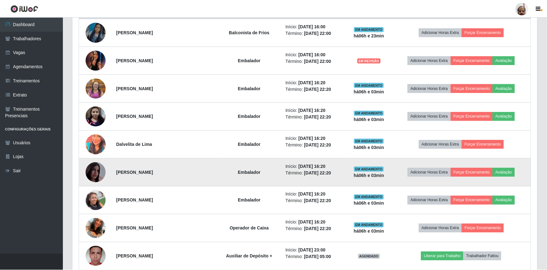
scroll to position [130, 464]
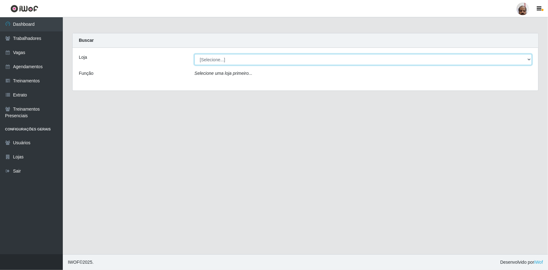
click at [226, 58] on select "[Selecione...] Mar Vermelho - Loja 05" at bounding box center [363, 59] width 338 height 11
select select "252"
click at [194, 54] on select "[Selecione...] Mar Vermelho - Loja 05" at bounding box center [363, 59] width 338 height 11
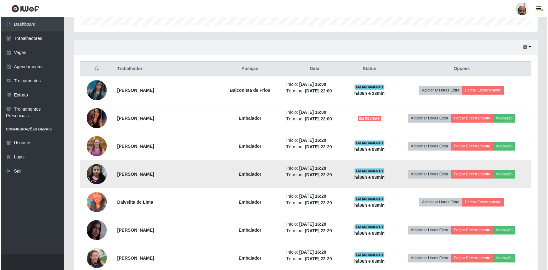
scroll to position [200, 0]
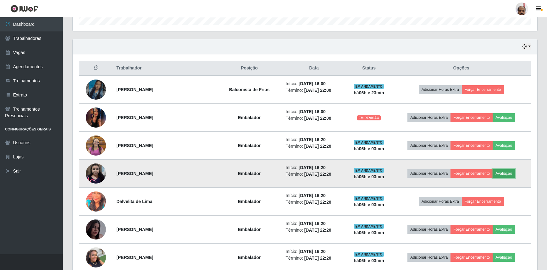
click at [506, 170] on button "Avaliação" at bounding box center [503, 173] width 22 height 9
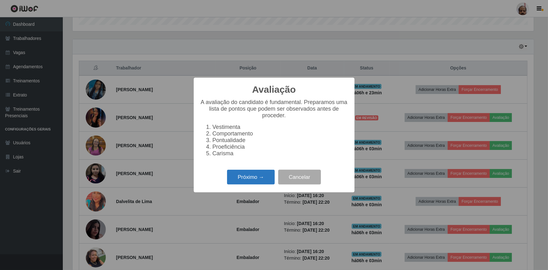
click at [257, 177] on button "Próximo →" at bounding box center [251, 177] width 48 height 15
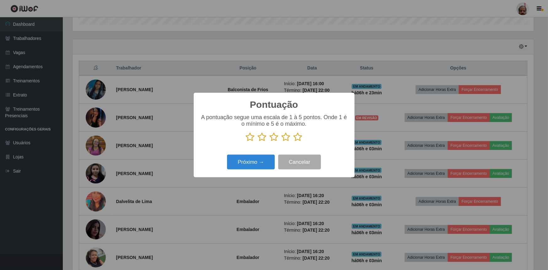
scroll to position [313963, 313631]
click at [298, 138] on icon at bounding box center [298, 136] width 9 height 9
click at [294, 142] on input "radio" at bounding box center [294, 142] width 0 height 0
click at [260, 161] on button "Próximo →" at bounding box center [251, 162] width 48 height 15
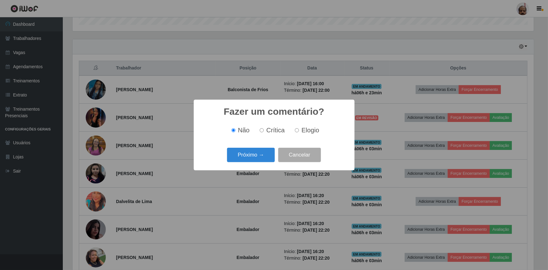
click at [298, 130] on input "Elogio" at bounding box center [297, 130] width 4 height 4
radio input "true"
click at [258, 153] on button "Próximo →" at bounding box center [251, 155] width 48 height 15
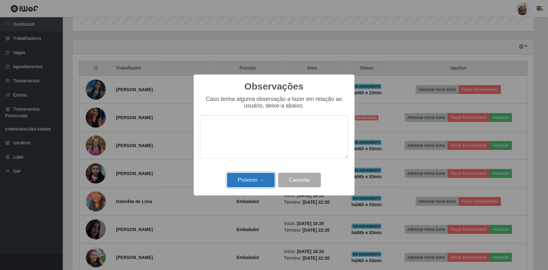
click at [251, 182] on button "Próximo →" at bounding box center [251, 180] width 48 height 15
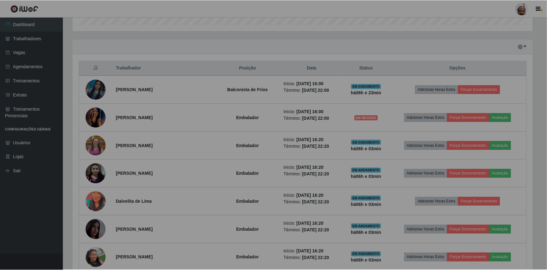
scroll to position [130, 464]
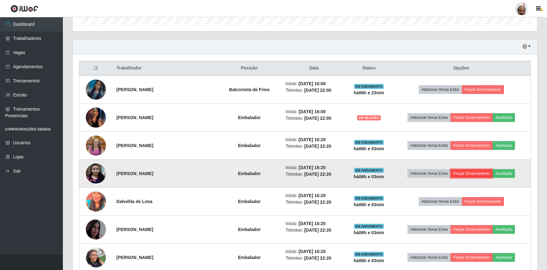
click at [472, 171] on button "Forçar Encerramento" at bounding box center [471, 173] width 42 height 9
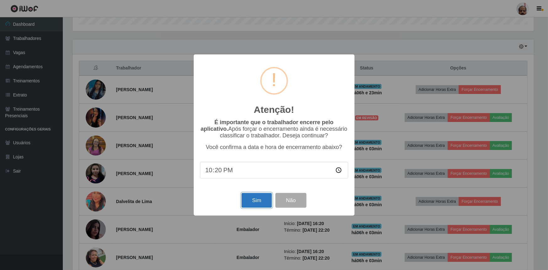
click at [249, 201] on button "Sim" at bounding box center [257, 200] width 30 height 15
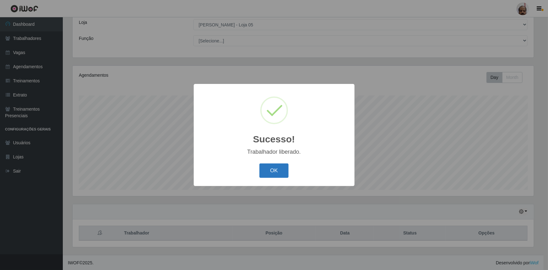
click at [273, 167] on button "OK" at bounding box center [273, 170] width 29 height 15
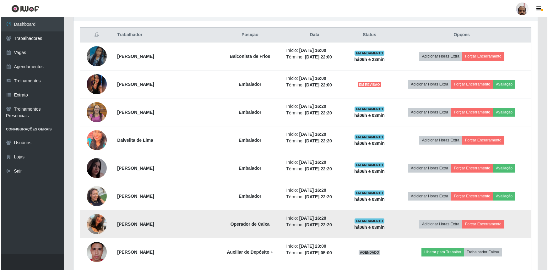
scroll to position [264, 0]
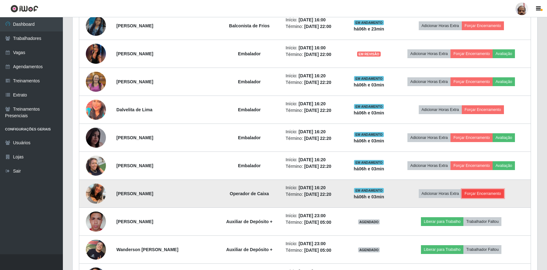
click at [481, 193] on button "Forçar Encerramento" at bounding box center [482, 193] width 42 height 9
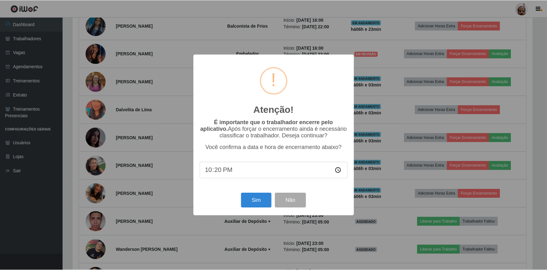
scroll to position [130, 461]
click at [260, 201] on button "Sim" at bounding box center [257, 200] width 30 height 15
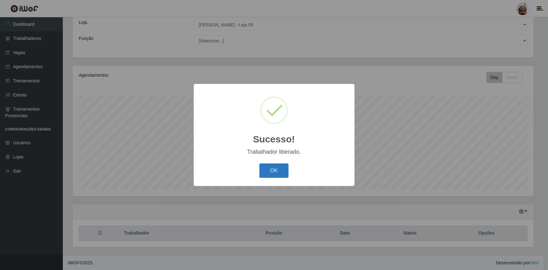
click at [268, 167] on button "OK" at bounding box center [273, 170] width 29 height 15
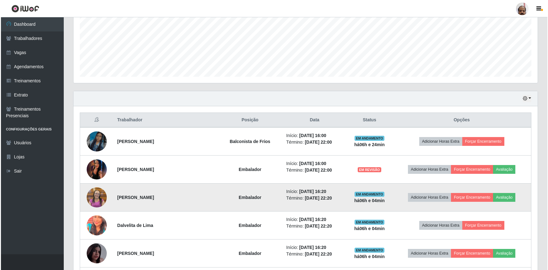
scroll to position [0, 0]
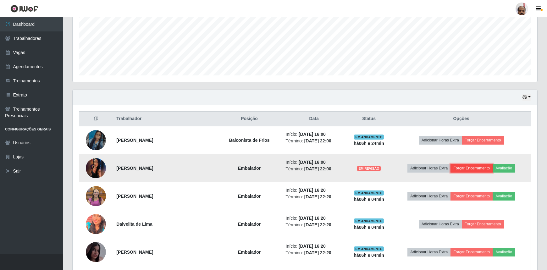
click at [481, 166] on button "Forçar Encerramento" at bounding box center [471, 168] width 42 height 9
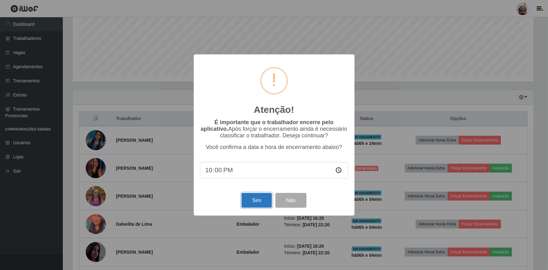
click at [260, 204] on button "Sim" at bounding box center [257, 200] width 30 height 15
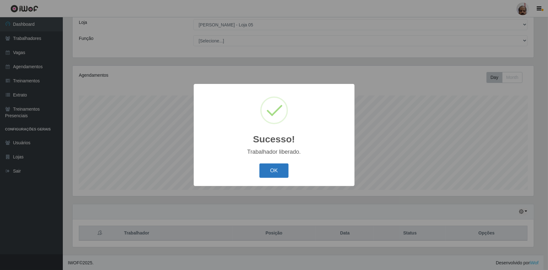
click at [274, 173] on button "OK" at bounding box center [273, 170] width 29 height 15
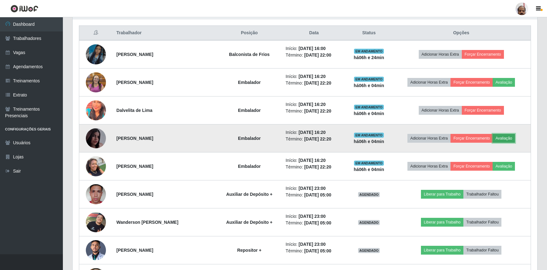
click at [508, 136] on button "Avaliação" at bounding box center [503, 138] width 22 height 9
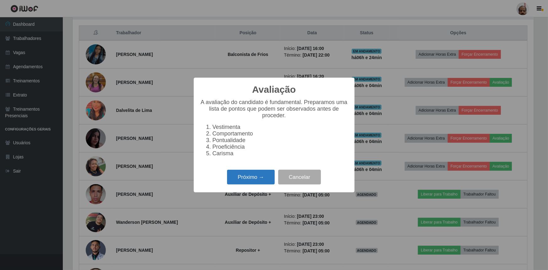
click at [253, 181] on button "Próximo →" at bounding box center [251, 177] width 48 height 15
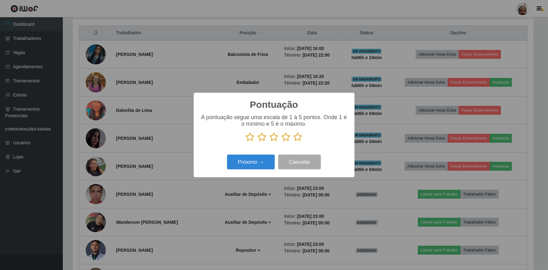
click at [298, 138] on icon at bounding box center [298, 136] width 9 height 9
click at [294, 142] on input "radio" at bounding box center [294, 142] width 0 height 0
click at [255, 164] on button "Próximo →" at bounding box center [251, 162] width 48 height 15
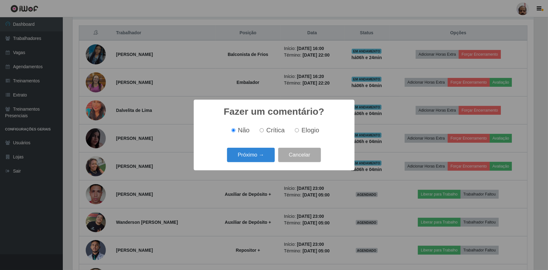
click at [298, 130] on input "Elogio" at bounding box center [297, 130] width 4 height 4
radio input "true"
click at [262, 155] on button "Próximo →" at bounding box center [251, 155] width 48 height 15
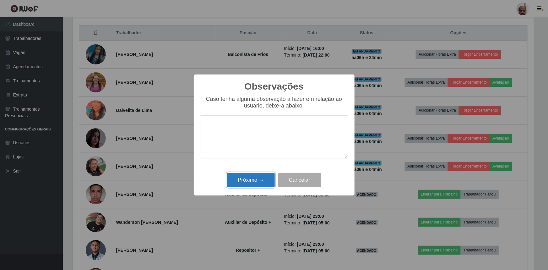
click at [254, 178] on button "Próximo →" at bounding box center [251, 180] width 48 height 15
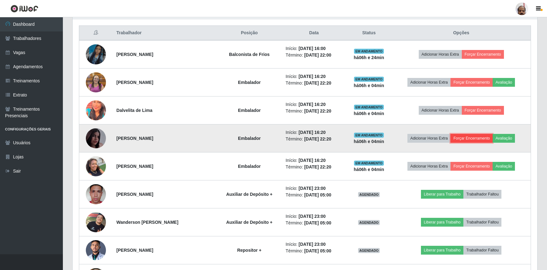
click at [475, 135] on button "Forçar Encerramento" at bounding box center [471, 138] width 42 height 9
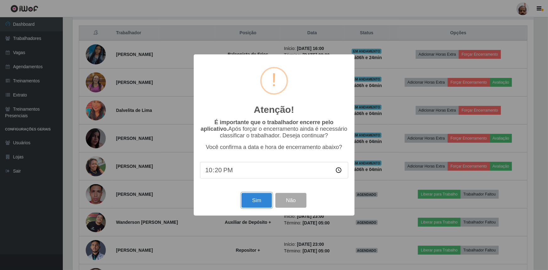
drag, startPoint x: 258, startPoint y: 198, endPoint x: 261, endPoint y: 199, distance: 3.3
click at [258, 198] on button "Sim" at bounding box center [257, 200] width 30 height 15
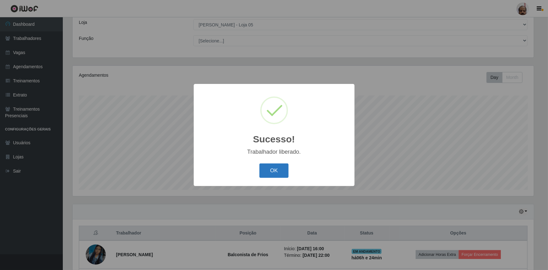
click at [280, 167] on button "OK" at bounding box center [273, 170] width 29 height 15
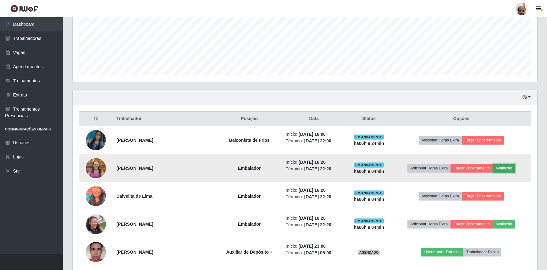
click at [508, 165] on button "Avaliação" at bounding box center [503, 168] width 22 height 9
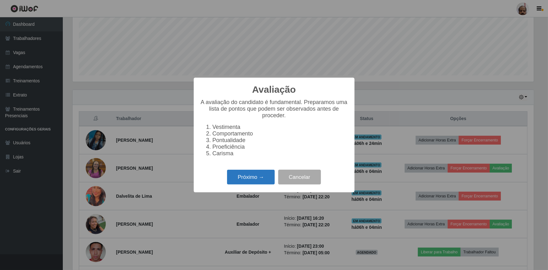
click at [250, 181] on button "Próximo →" at bounding box center [251, 177] width 48 height 15
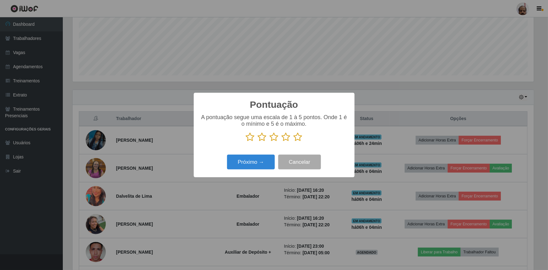
click at [299, 137] on icon at bounding box center [298, 136] width 9 height 9
click at [294, 142] on input "radio" at bounding box center [294, 142] width 0 height 0
click at [258, 165] on button "Próximo →" at bounding box center [251, 162] width 48 height 15
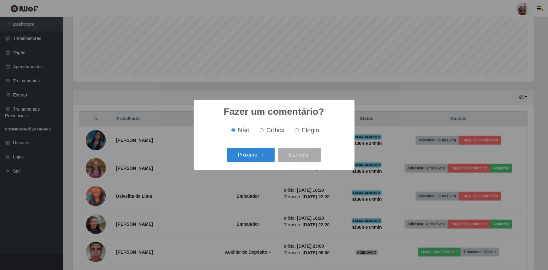
click at [297, 129] on input "Elogio" at bounding box center [297, 130] width 4 height 4
radio input "true"
click at [257, 154] on button "Próximo →" at bounding box center [251, 155] width 48 height 15
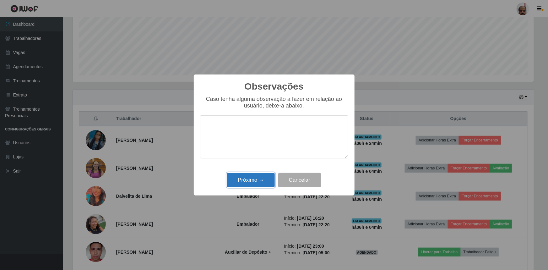
click at [254, 179] on button "Próximo →" at bounding box center [251, 180] width 48 height 15
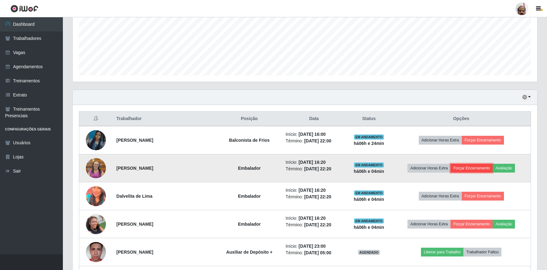
click at [479, 167] on button "Forçar Encerramento" at bounding box center [471, 168] width 42 height 9
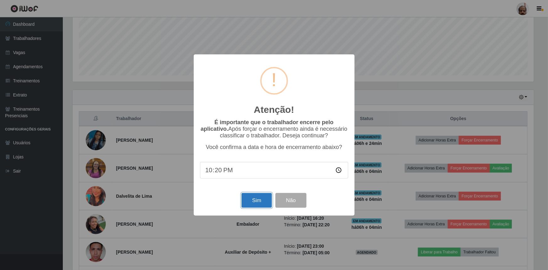
click at [258, 202] on button "Sim" at bounding box center [257, 200] width 30 height 15
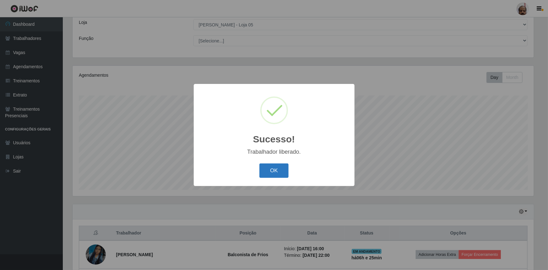
click at [270, 166] on button "OK" at bounding box center [273, 170] width 29 height 15
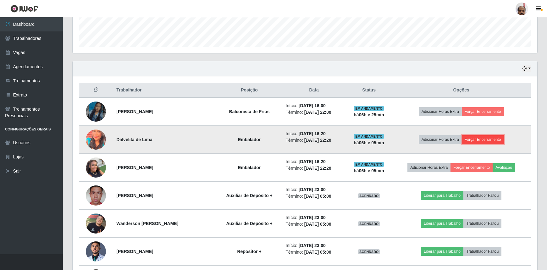
click at [487, 138] on button "Forçar Encerramento" at bounding box center [482, 139] width 42 height 9
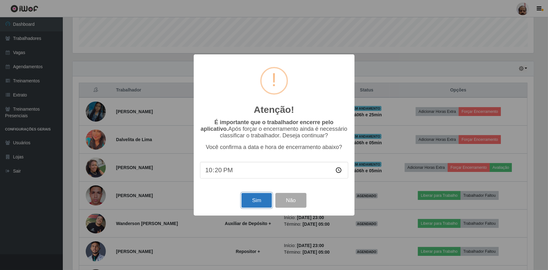
click at [253, 204] on button "Sim" at bounding box center [257, 200] width 30 height 15
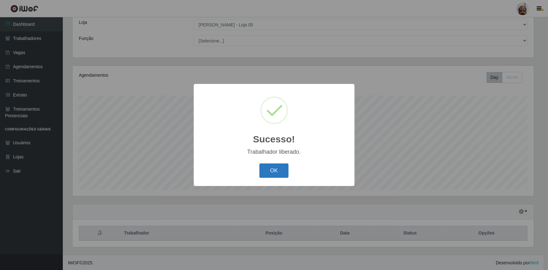
click at [269, 169] on button "OK" at bounding box center [273, 170] width 29 height 15
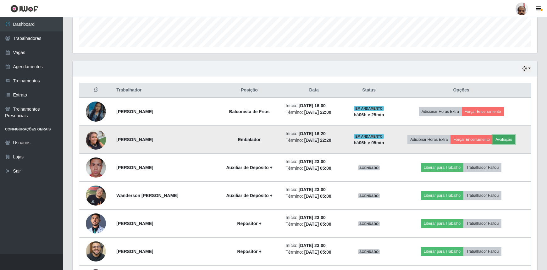
click at [506, 137] on button "Avaliação" at bounding box center [503, 139] width 22 height 9
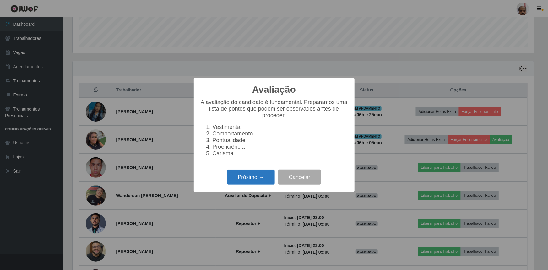
click at [257, 182] on button "Próximo →" at bounding box center [251, 177] width 48 height 15
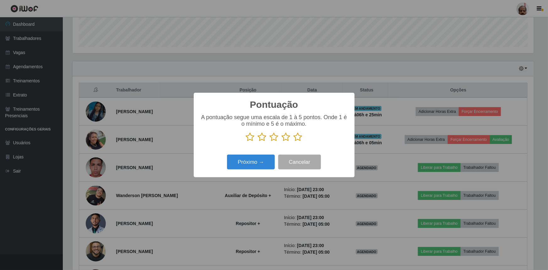
drag, startPoint x: 298, startPoint y: 137, endPoint x: 287, endPoint y: 141, distance: 12.1
click at [298, 137] on icon at bounding box center [298, 136] width 9 height 9
click at [294, 142] on input "radio" at bounding box center [294, 142] width 0 height 0
click at [261, 160] on button "Próximo →" at bounding box center [251, 162] width 48 height 15
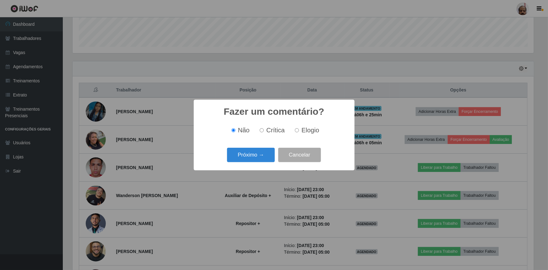
click at [298, 131] on input "Elogio" at bounding box center [297, 130] width 4 height 4
radio input "true"
click at [264, 154] on button "Próximo →" at bounding box center [251, 155] width 48 height 15
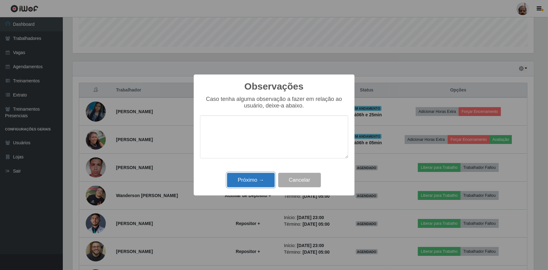
click at [255, 181] on button "Próximo →" at bounding box center [251, 180] width 48 height 15
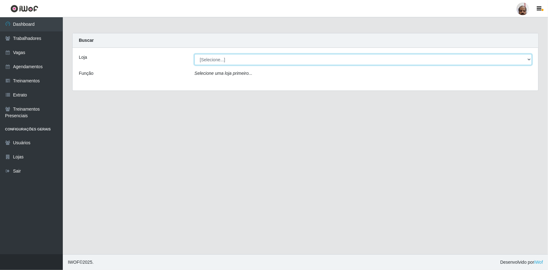
click at [220, 60] on select "[Selecione...] Mar Vermelho - Loja 05" at bounding box center [363, 59] width 338 height 11
select select "252"
click at [194, 54] on select "[Selecione...] Mar Vermelho - Loja 05" at bounding box center [363, 59] width 338 height 11
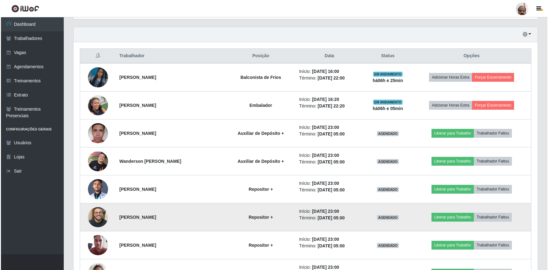
scroll to position [228, 0]
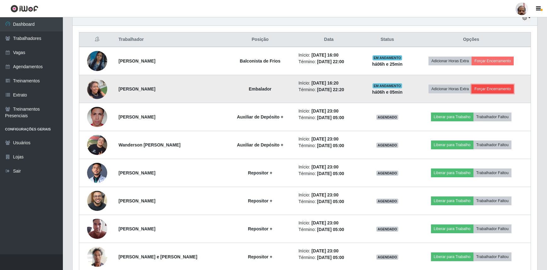
click at [490, 90] on button "Forçar Encerramento" at bounding box center [492, 88] width 42 height 9
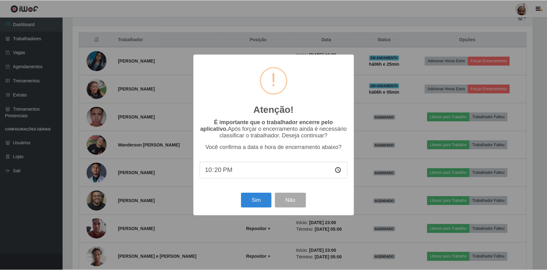
scroll to position [130, 461]
click at [258, 203] on button "Sim" at bounding box center [257, 200] width 30 height 15
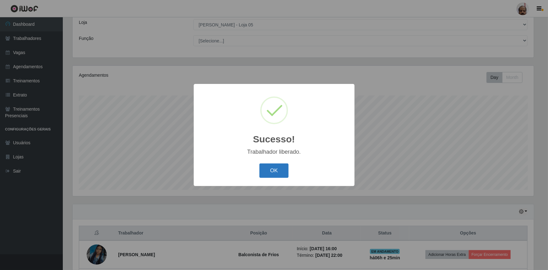
click at [272, 171] on button "OK" at bounding box center [273, 170] width 29 height 15
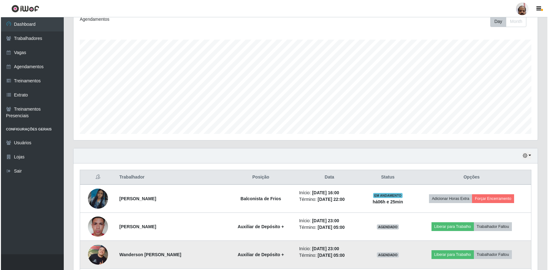
scroll to position [149, 0]
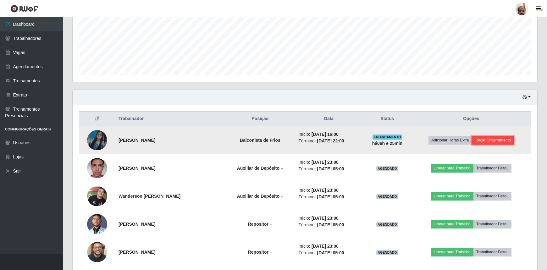
click at [491, 138] on button "Forçar Encerramento" at bounding box center [492, 140] width 42 height 9
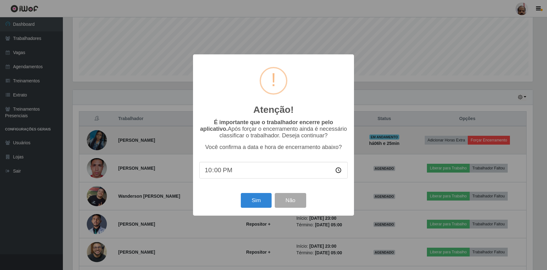
scroll to position [130, 461]
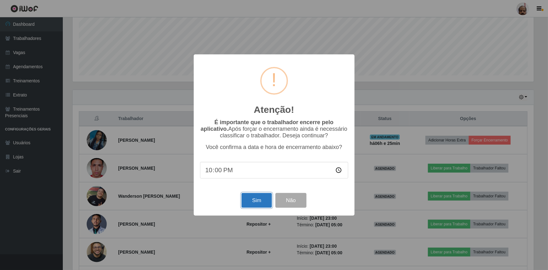
click at [257, 203] on button "Sim" at bounding box center [257, 200] width 30 height 15
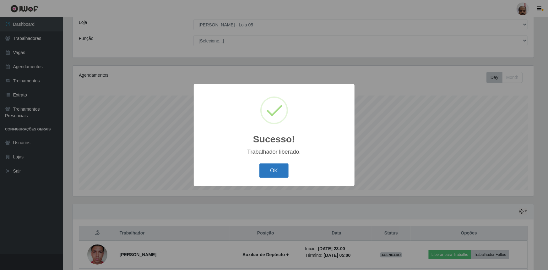
click at [271, 172] on button "OK" at bounding box center [273, 170] width 29 height 15
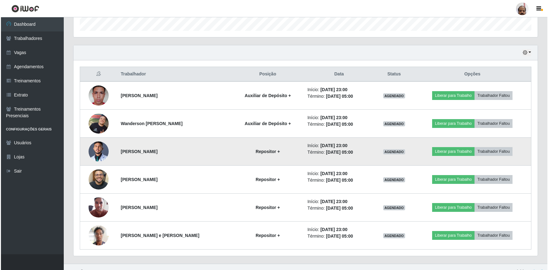
scroll to position [202, 0]
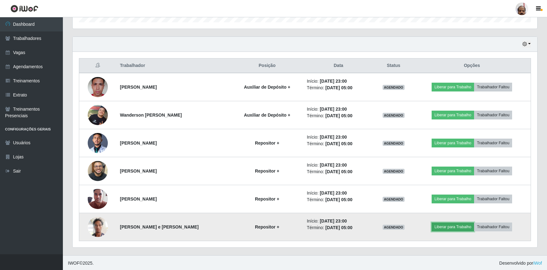
click at [455, 225] on button "Liberar para Trabalho" at bounding box center [452, 226] width 42 height 9
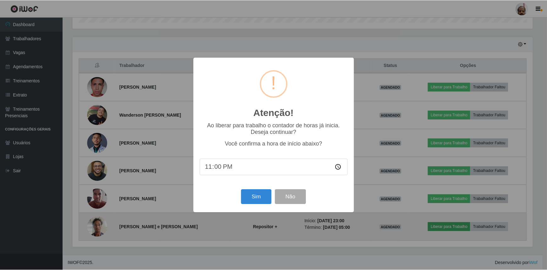
scroll to position [130, 461]
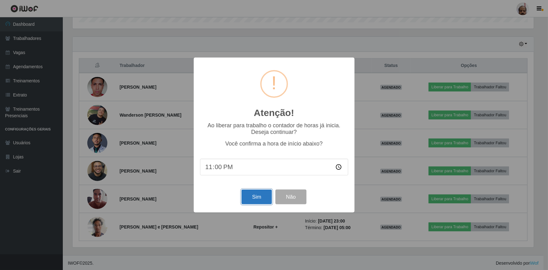
click at [255, 199] on button "Sim" at bounding box center [257, 196] width 30 height 15
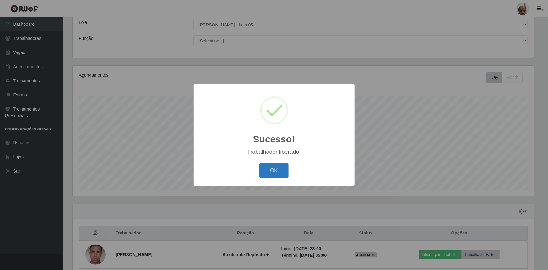
click at [275, 170] on button "OK" at bounding box center [273, 170] width 29 height 15
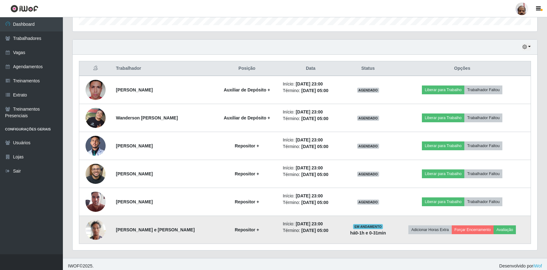
scroll to position [202, 0]
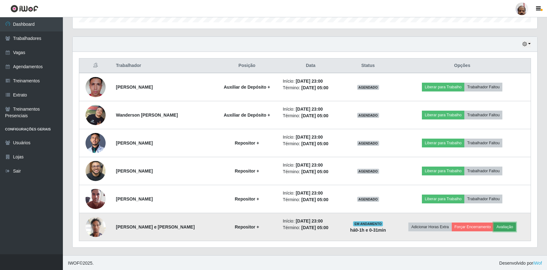
click at [506, 226] on button "Avaliação" at bounding box center [504, 226] width 22 height 9
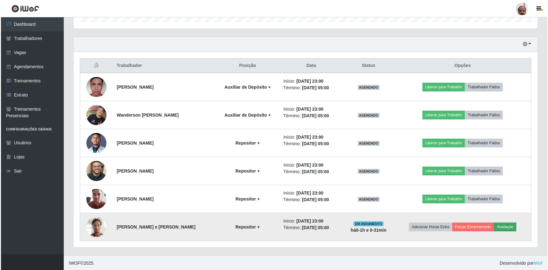
scroll to position [130, 461]
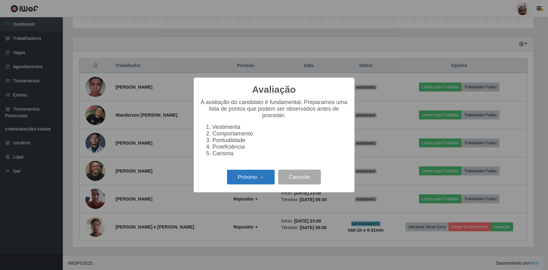
click at [254, 176] on button "Próximo →" at bounding box center [251, 177] width 48 height 15
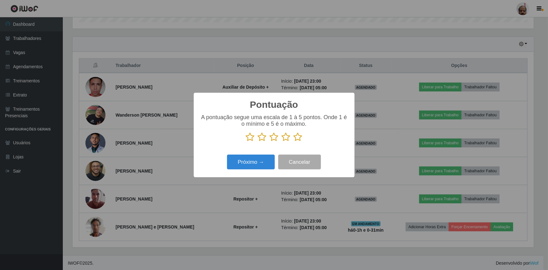
scroll to position [313963, 313631]
drag, startPoint x: 300, startPoint y: 139, endPoint x: 293, endPoint y: 142, distance: 7.8
click at [300, 139] on icon at bounding box center [298, 136] width 9 height 9
click at [294, 142] on input "radio" at bounding box center [294, 142] width 0 height 0
click at [254, 163] on button "Próximo →" at bounding box center [251, 162] width 48 height 15
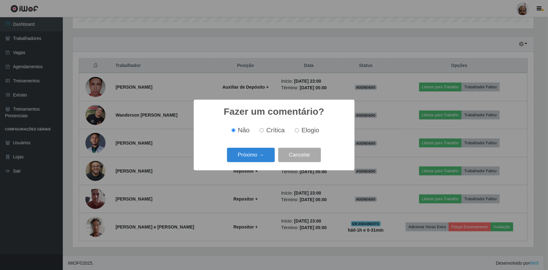
click at [269, 132] on span "Crítica" at bounding box center [275, 130] width 19 height 7
click at [264, 132] on input "Crítica" at bounding box center [262, 130] width 4 height 4
radio input "true"
click at [261, 154] on button "Próximo →" at bounding box center [251, 155] width 48 height 15
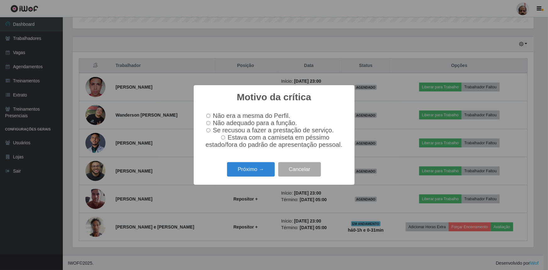
click at [225, 138] on input "Estava com a camiseta em péssimo estado/fora do padrão de apresentação pessoal." at bounding box center [223, 137] width 4 height 4
radio input "true"
click at [249, 174] on button "Próximo →" at bounding box center [251, 169] width 48 height 15
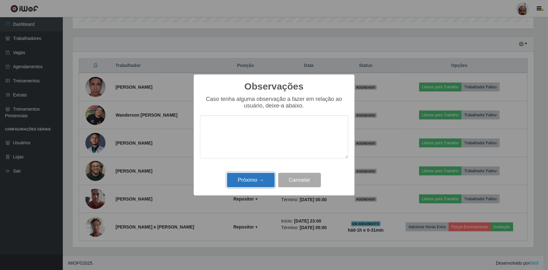
click at [256, 180] on button "Próximo →" at bounding box center [251, 180] width 48 height 15
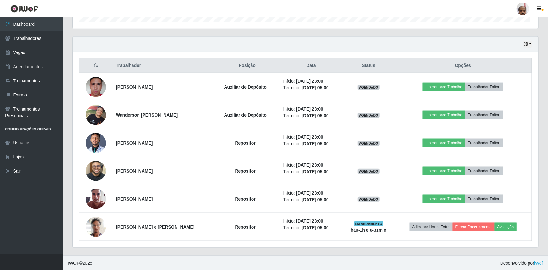
scroll to position [130, 464]
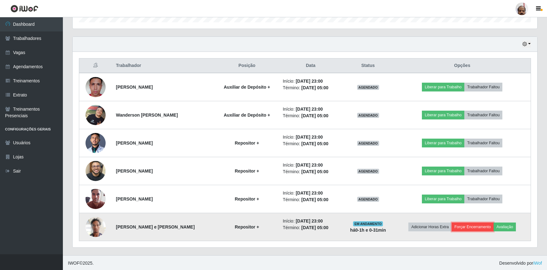
click at [479, 229] on button "Forçar Encerramento" at bounding box center [472, 226] width 42 height 9
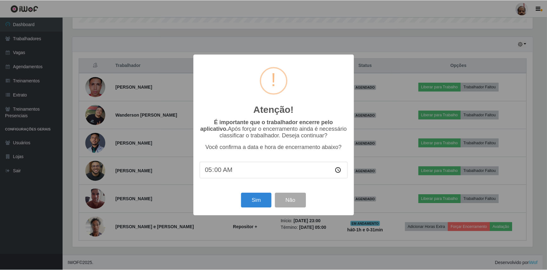
scroll to position [130, 461]
click at [260, 198] on button "Sim" at bounding box center [257, 200] width 30 height 15
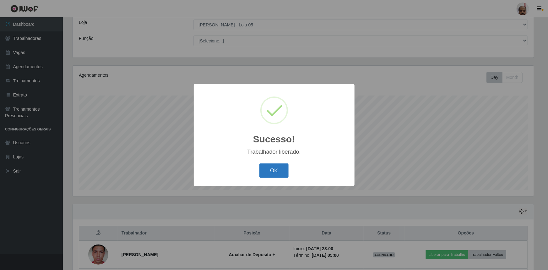
click at [276, 169] on button "OK" at bounding box center [273, 170] width 29 height 15
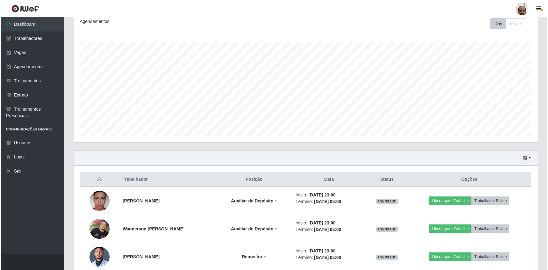
scroll to position [174, 0]
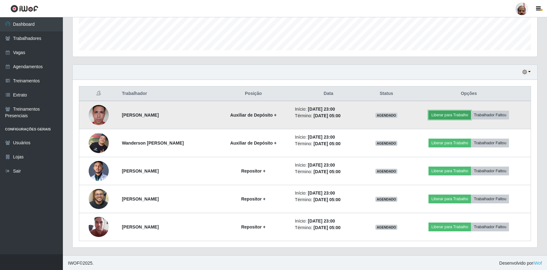
click at [464, 115] on button "Liberar para Trabalho" at bounding box center [449, 115] width 42 height 9
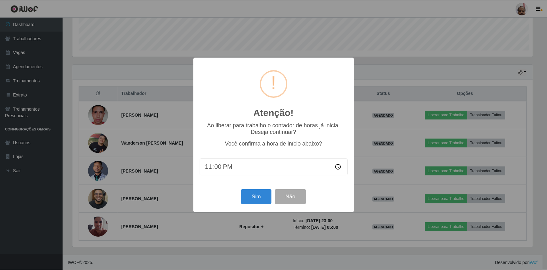
scroll to position [130, 461]
click at [250, 197] on button "Sim" at bounding box center [257, 196] width 30 height 15
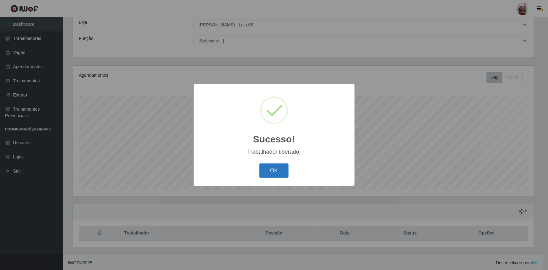
drag, startPoint x: 269, startPoint y: 167, endPoint x: 284, endPoint y: 163, distance: 15.5
click at [269, 167] on button "OK" at bounding box center [273, 170] width 29 height 15
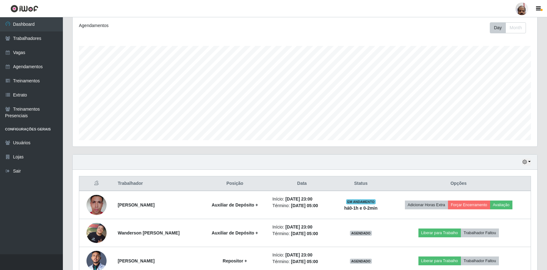
scroll to position [174, 0]
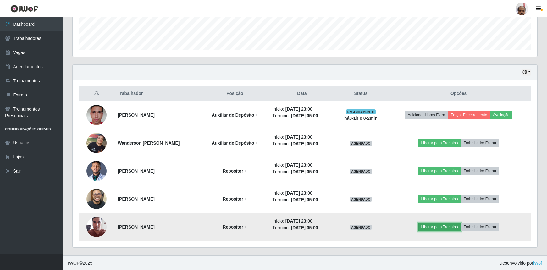
click at [442, 226] on button "Liberar para Trabalho" at bounding box center [439, 226] width 42 height 9
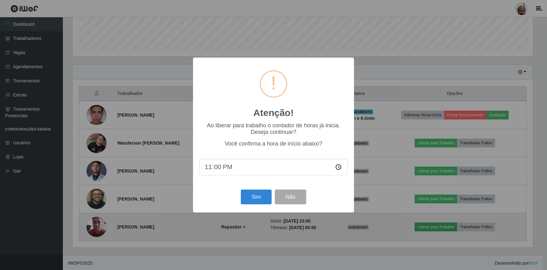
scroll to position [130, 461]
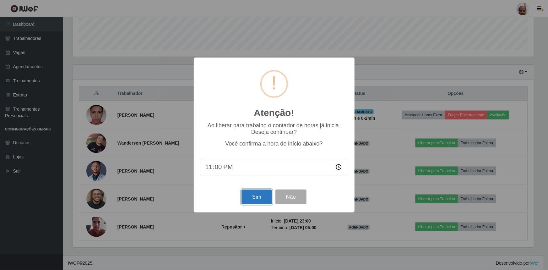
click at [257, 199] on button "Sim" at bounding box center [257, 196] width 30 height 15
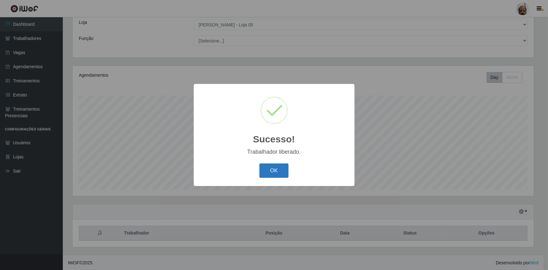
click at [264, 169] on button "OK" at bounding box center [273, 170] width 29 height 15
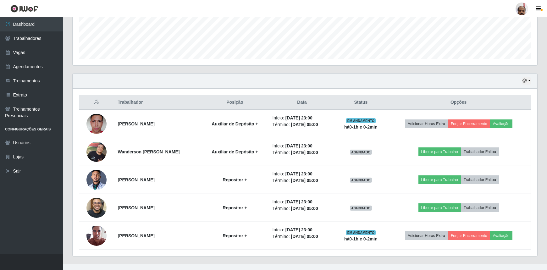
scroll to position [174, 0]
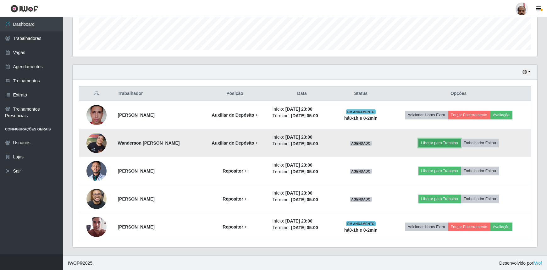
click at [453, 142] on button "Liberar para Trabalho" at bounding box center [439, 143] width 42 height 9
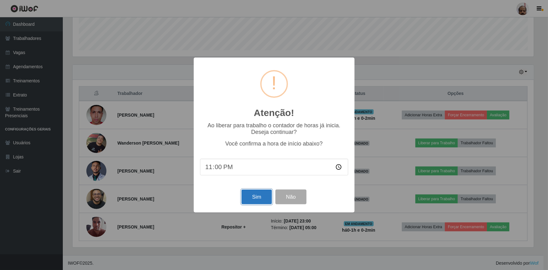
click at [261, 200] on button "Sim" at bounding box center [257, 196] width 30 height 15
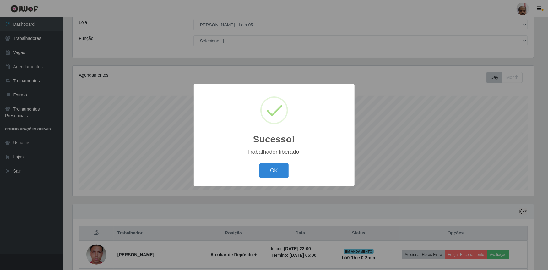
click at [281, 162] on div "OK Cancel" at bounding box center [274, 170] width 148 height 18
click at [271, 171] on button "OK" at bounding box center [273, 170] width 29 height 15
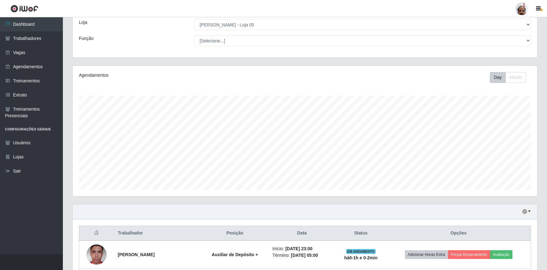
scroll to position [149, 0]
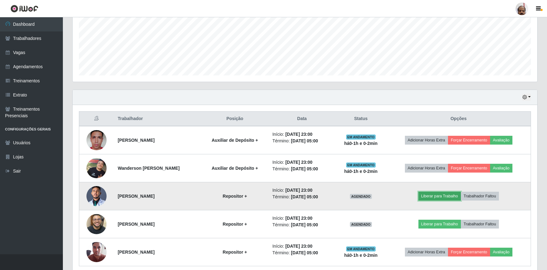
click at [440, 197] on button "Liberar para Trabalho" at bounding box center [439, 196] width 42 height 9
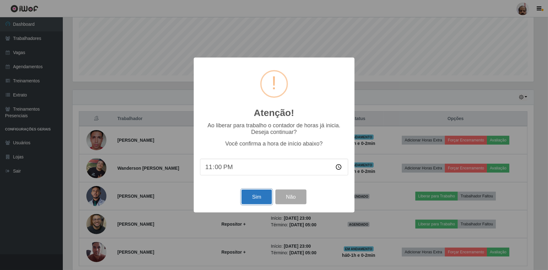
click at [257, 193] on button "Sim" at bounding box center [257, 196] width 30 height 15
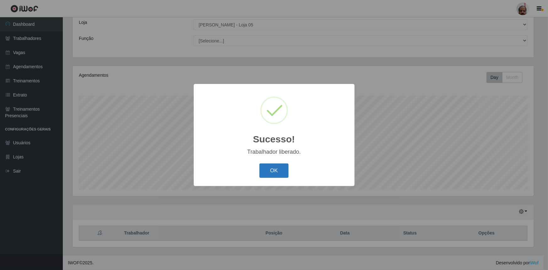
click at [281, 166] on button "OK" at bounding box center [273, 170] width 29 height 15
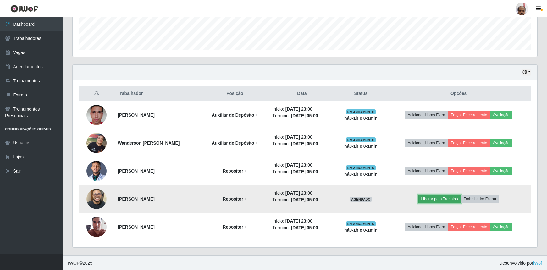
click at [443, 197] on button "Liberar para Trabalho" at bounding box center [439, 198] width 42 height 9
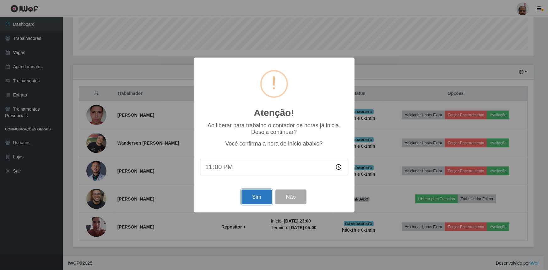
click at [258, 200] on button "Sim" at bounding box center [257, 196] width 30 height 15
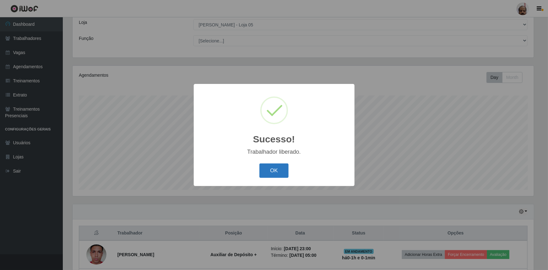
click at [270, 175] on button "OK" at bounding box center [273, 170] width 29 height 15
